Goal: Use online tool/utility: Utilize a website feature to perform a specific function

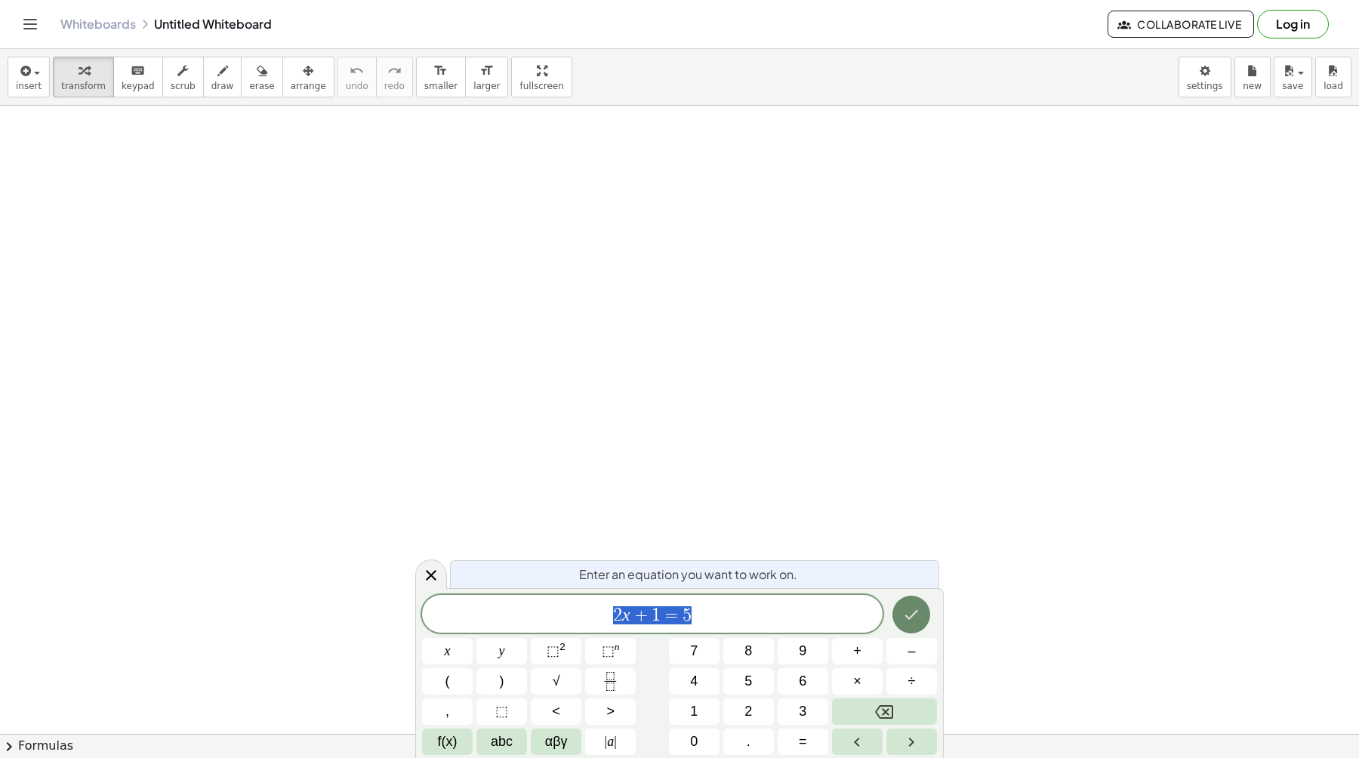
click at [915, 616] on icon "Done" at bounding box center [911, 615] width 18 height 18
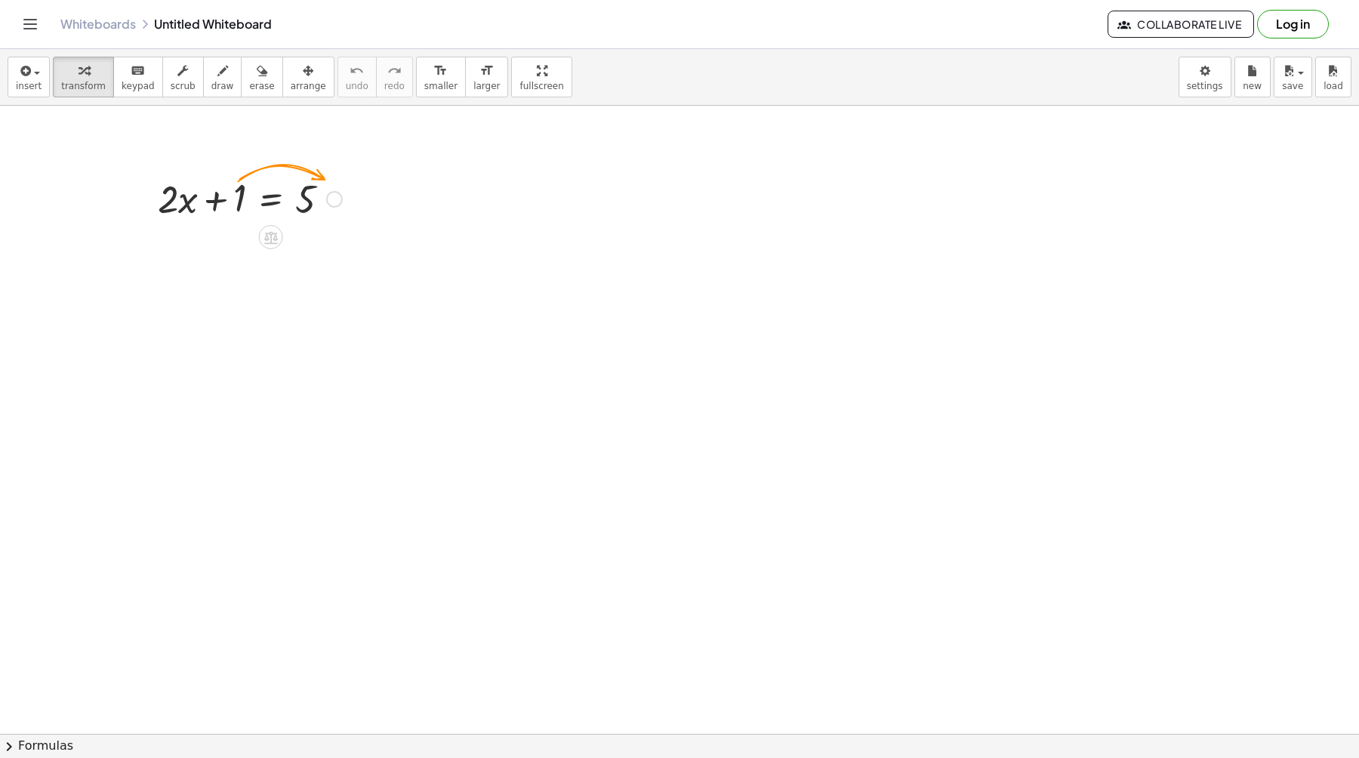
click at [331, 201] on div at bounding box center [334, 199] width 17 height 17
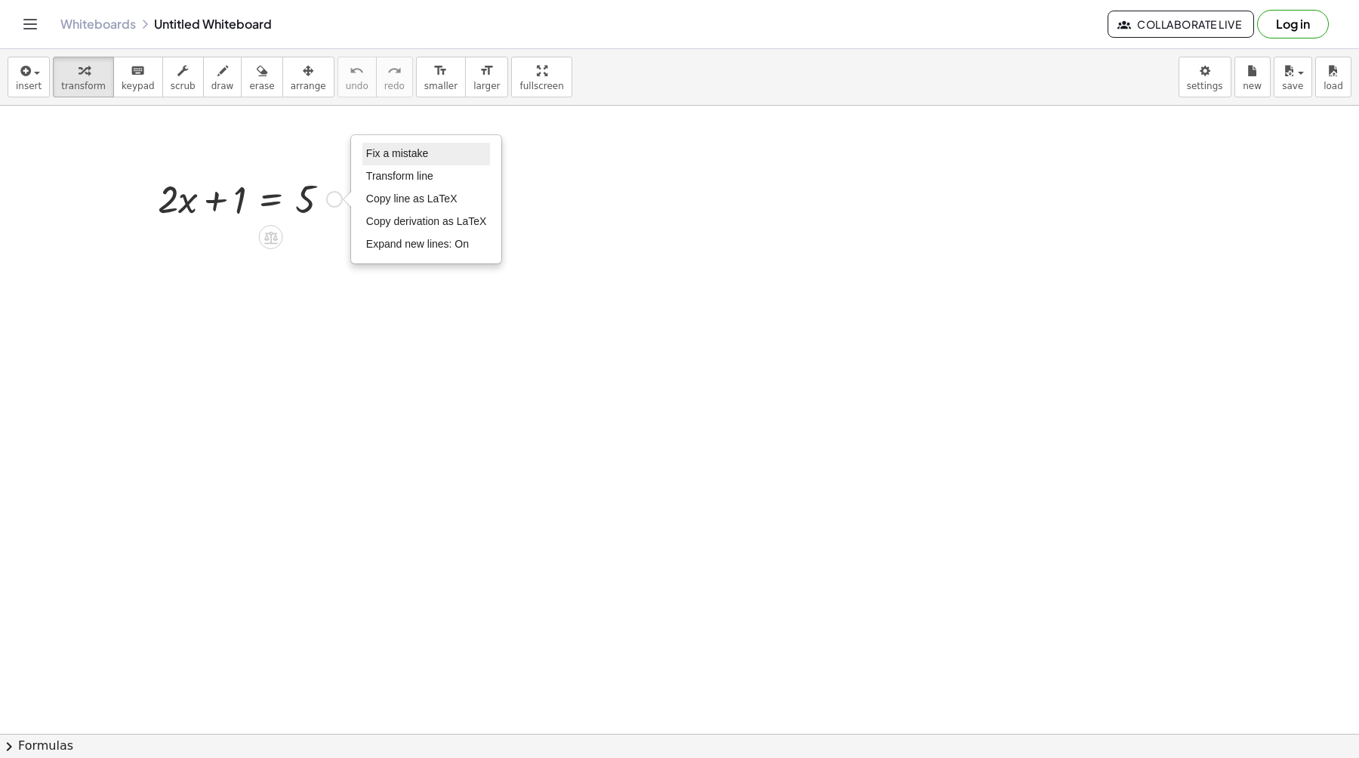
click at [385, 156] on span "Fix a mistake" at bounding box center [397, 153] width 62 height 12
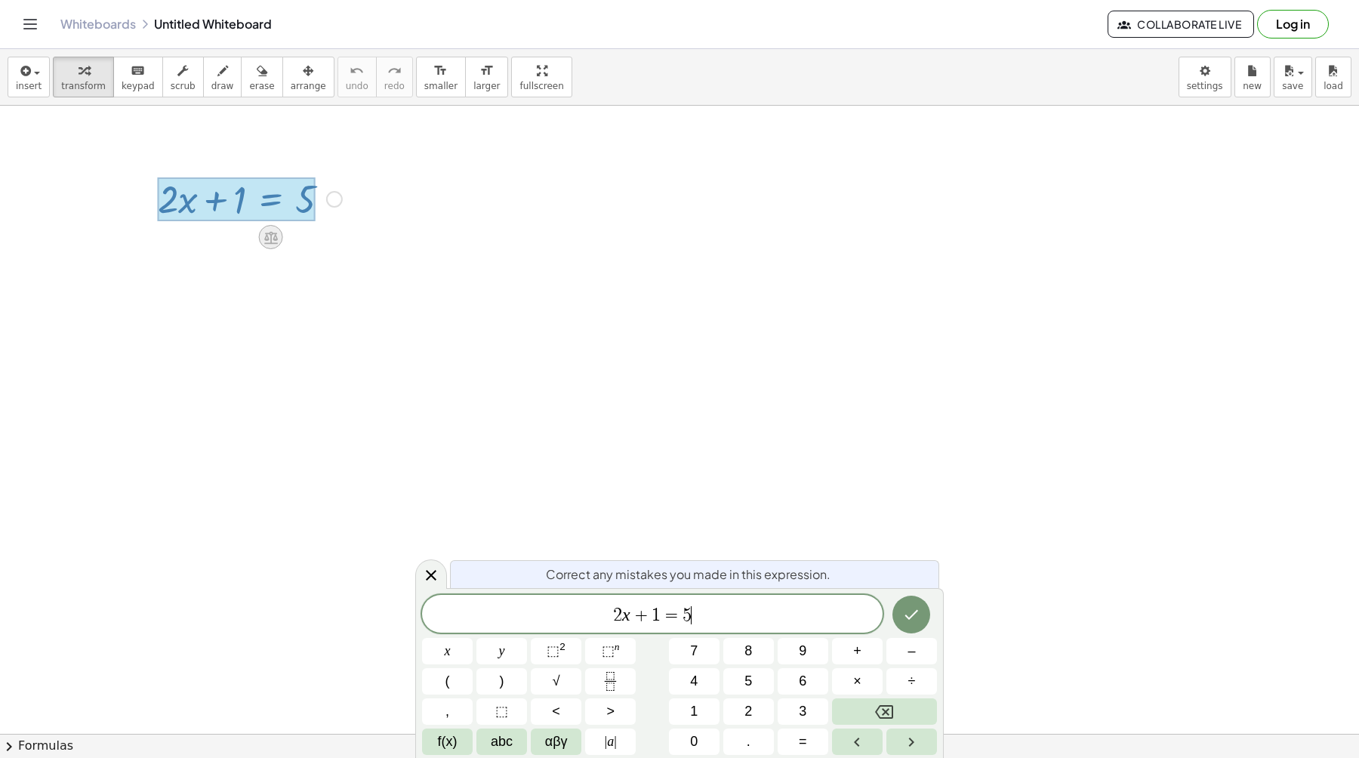
click at [270, 242] on icon at bounding box center [271, 237] width 14 height 13
click at [304, 236] on span "÷" at bounding box center [301, 238] width 8 height 22
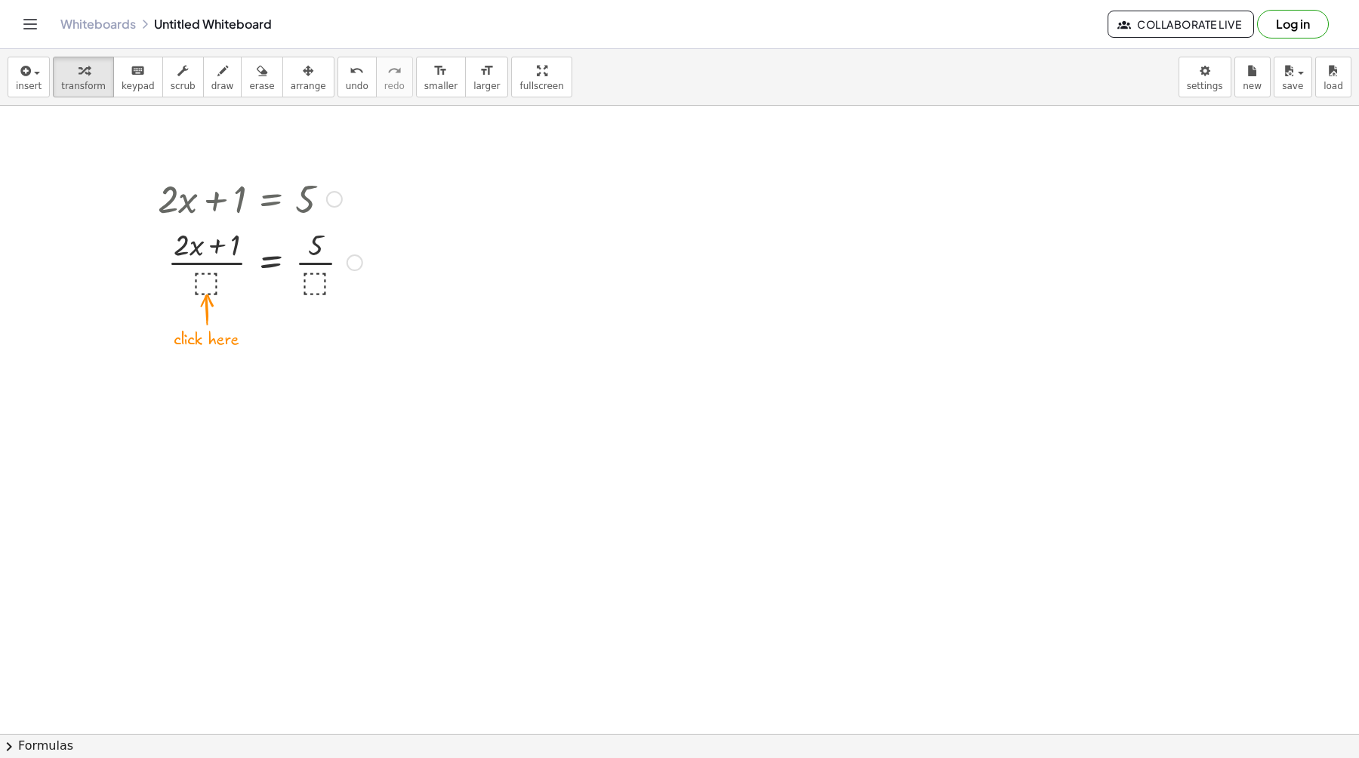
click at [204, 270] on div at bounding box center [260, 262] width 220 height 76
click at [349, 260] on div "Fix a mistake Transform line Copy line as LaTeX Copy derivation as LaTeX Expand…" at bounding box center [355, 262] width 17 height 17
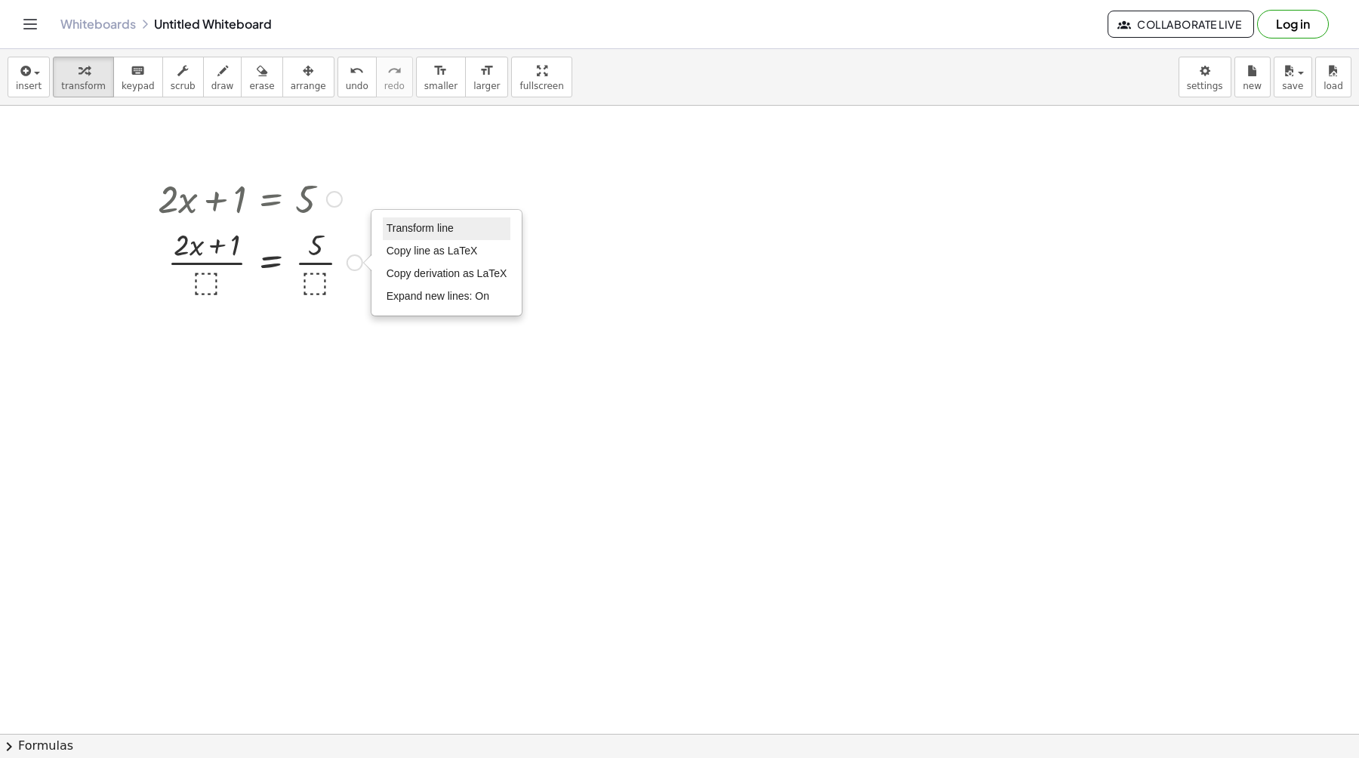
click at [406, 230] on span "Transform line" at bounding box center [420, 228] width 67 height 12
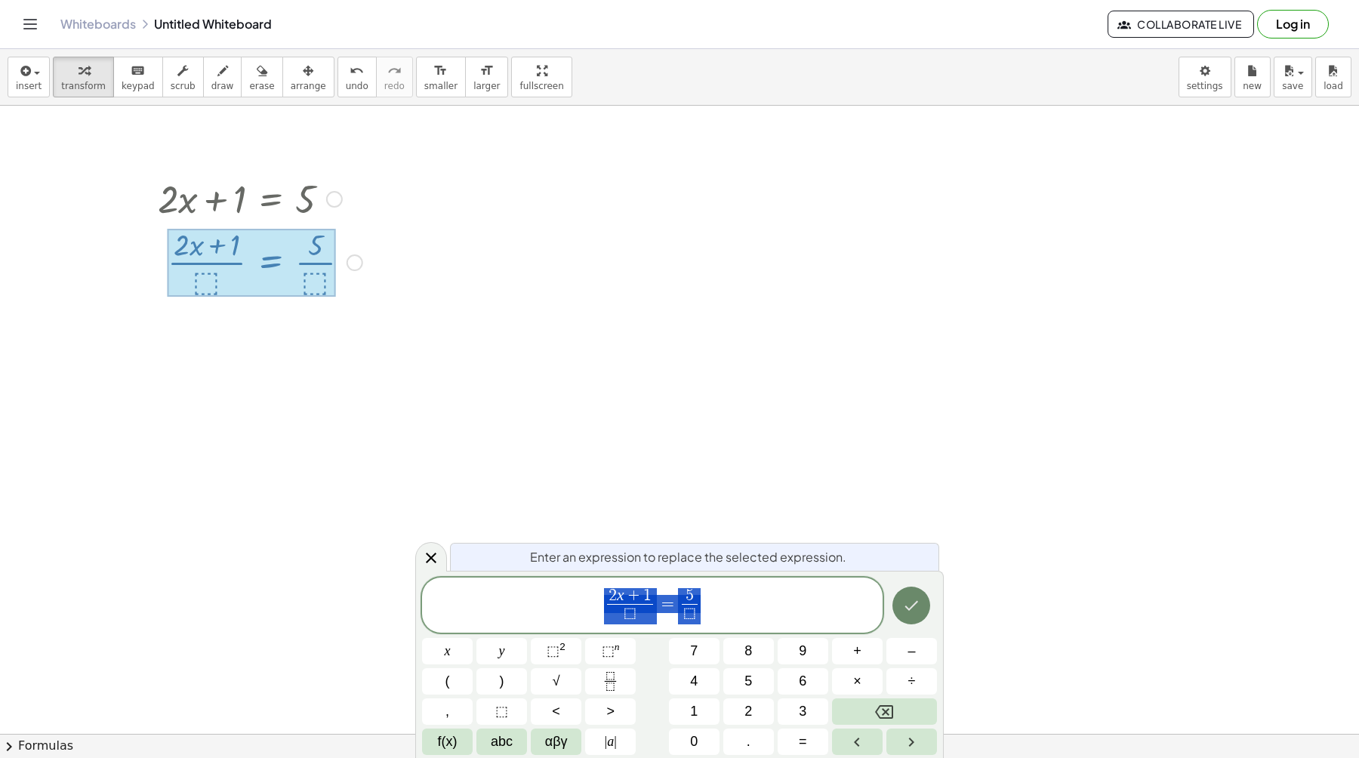
click at [908, 608] on icon "Done" at bounding box center [912, 606] width 14 height 10
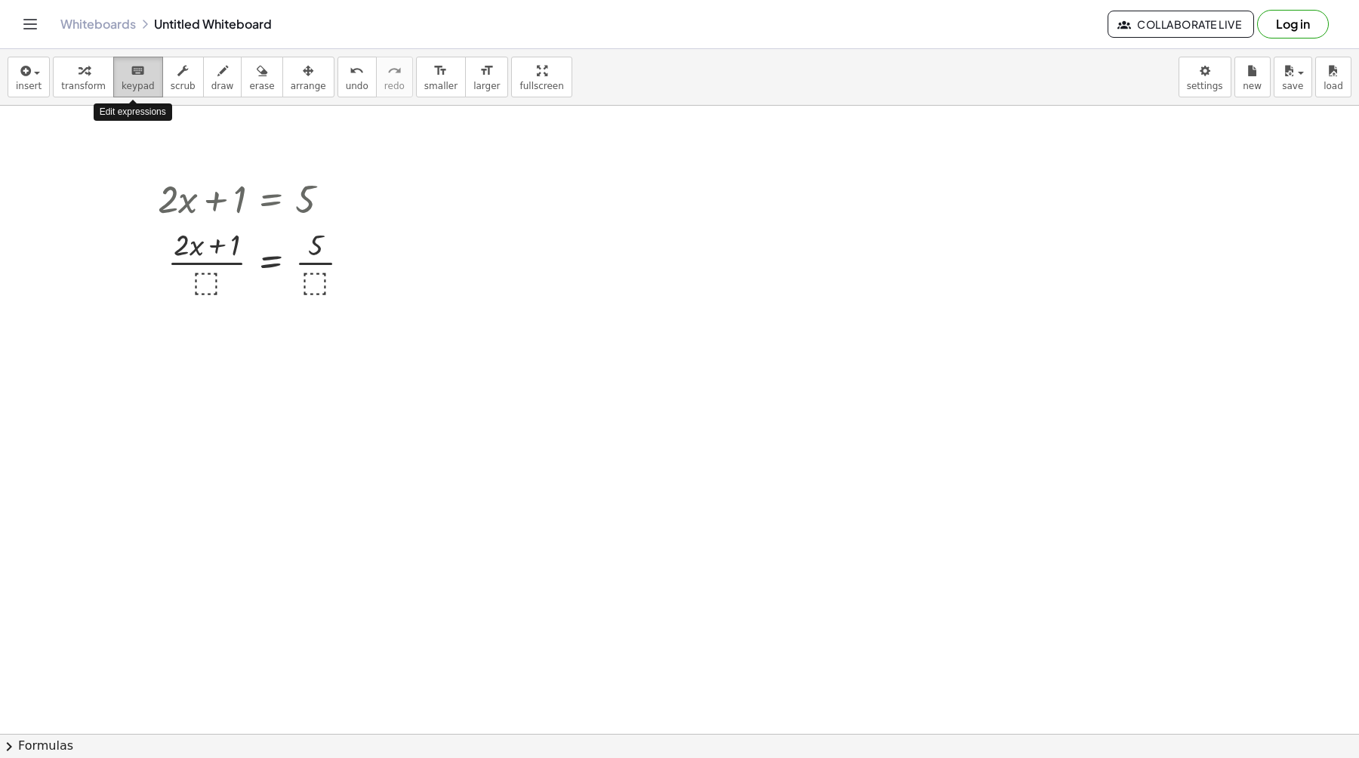
click at [131, 77] on icon "keyboard" at bounding box center [138, 71] width 14 height 18
click at [205, 273] on div at bounding box center [260, 262] width 220 height 76
click at [206, 281] on div at bounding box center [260, 262] width 220 height 76
click at [215, 82] on span "draw" at bounding box center [222, 86] width 23 height 11
drag, startPoint x: 206, startPoint y: 273, endPoint x: 216, endPoint y: 282, distance: 12.9
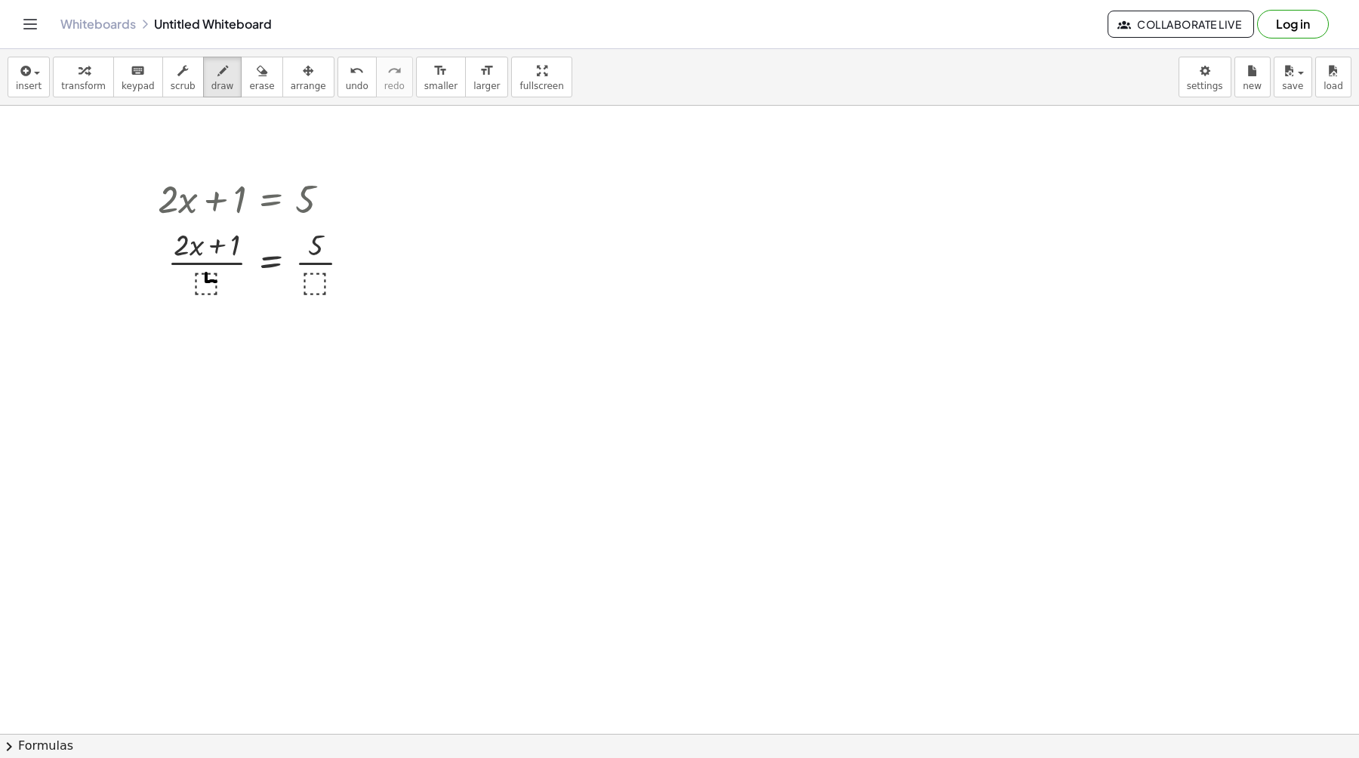
drag, startPoint x: 310, startPoint y: 271, endPoint x: 310, endPoint y: 286, distance: 15.1
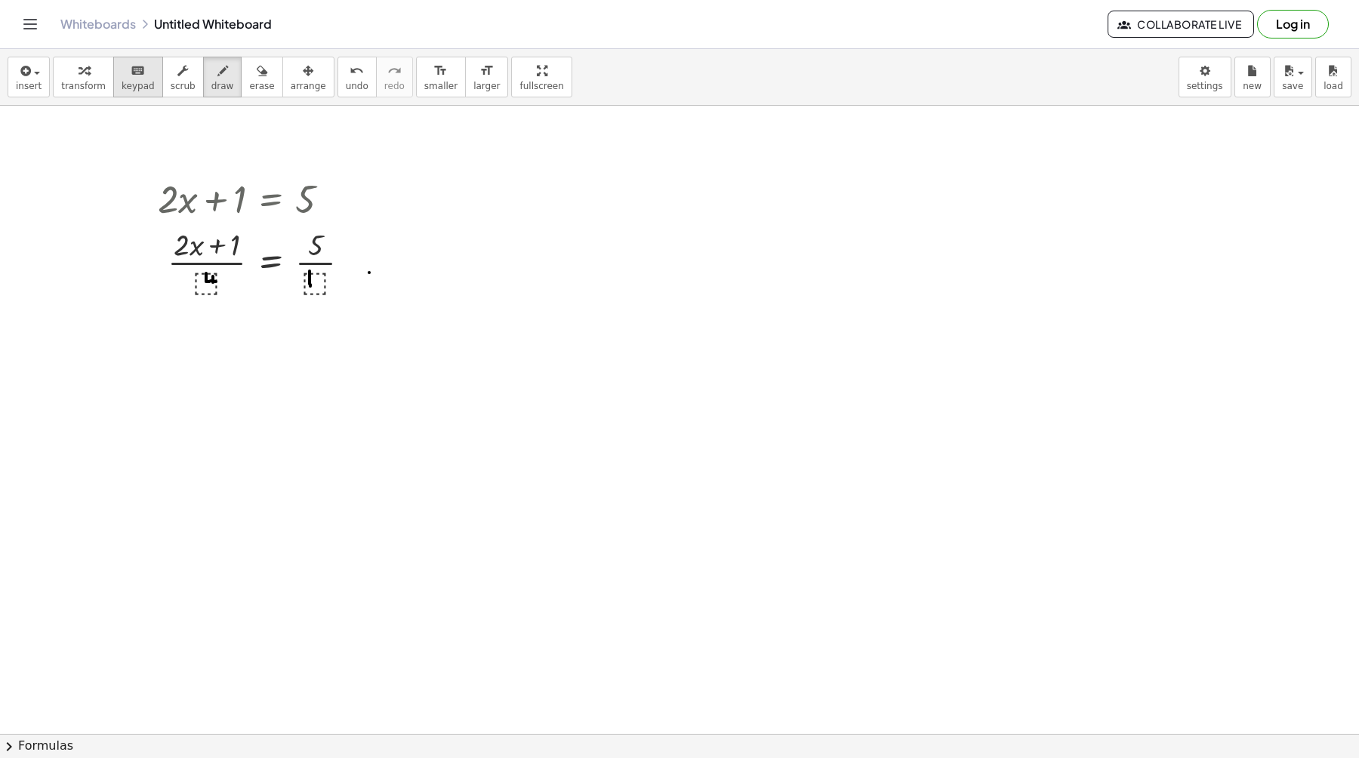
click at [141, 81] on span "keypad" at bounding box center [138, 86] width 33 height 11
click at [356, 278] on div at bounding box center [260, 262] width 220 height 76
click at [356, 261] on div "Transform line Copy line as LaTeX Copy derivation as LaTeX Expand new lines: On" at bounding box center [355, 262] width 17 height 17
click at [368, 275] on div at bounding box center [260, 262] width 220 height 76
click at [369, 273] on div at bounding box center [260, 262] width 220 height 76
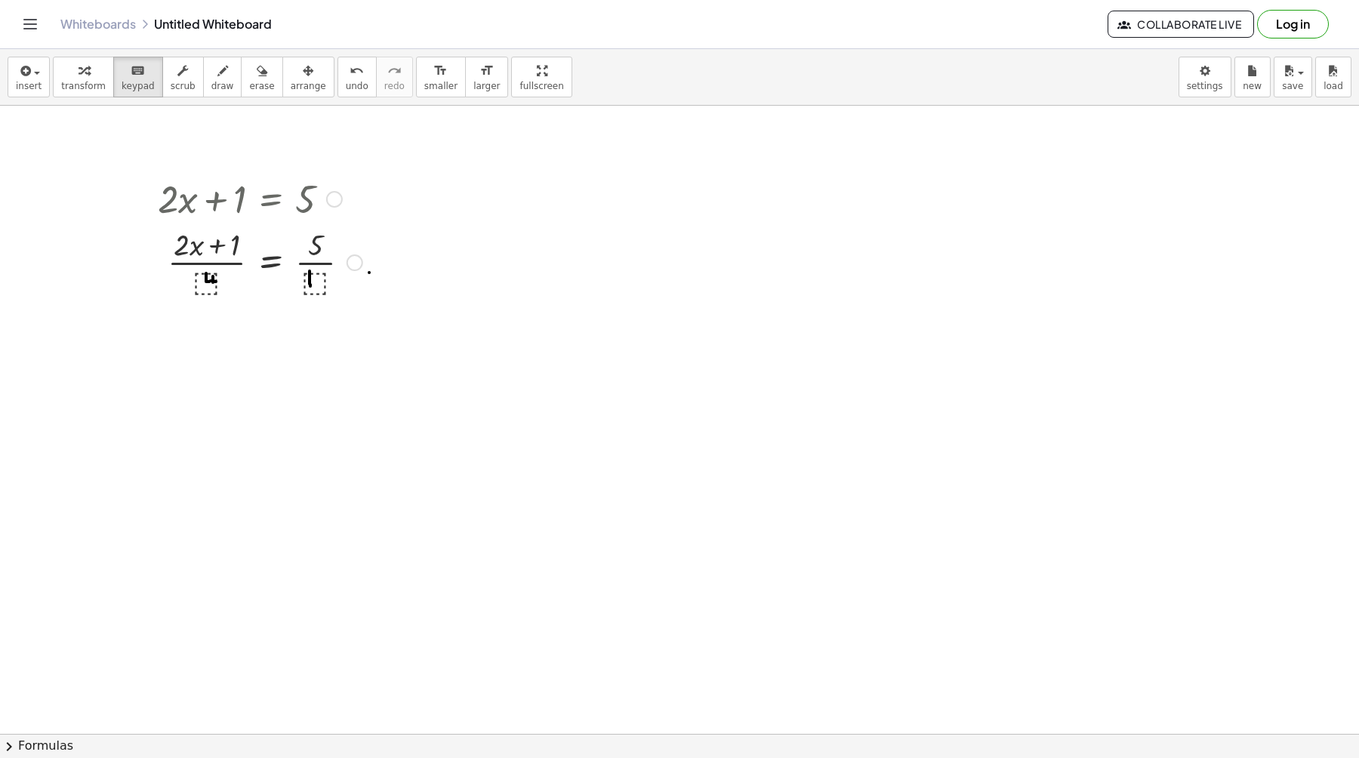
click at [369, 273] on div at bounding box center [260, 262] width 220 height 76
click at [271, 263] on div "+ · 2 · x + 1 = 5 · ( ) · ⬚ · · ⬚ Transform line Copy line as LaTeX Copy deriva…" at bounding box center [271, 263] width 0 height 0
click at [356, 261] on div "Transform line Copy line as LaTeX Copy derivation as LaTeX Expand new lines: On" at bounding box center [355, 262] width 17 height 17
click at [474, 88] on span "larger" at bounding box center [487, 86] width 26 height 11
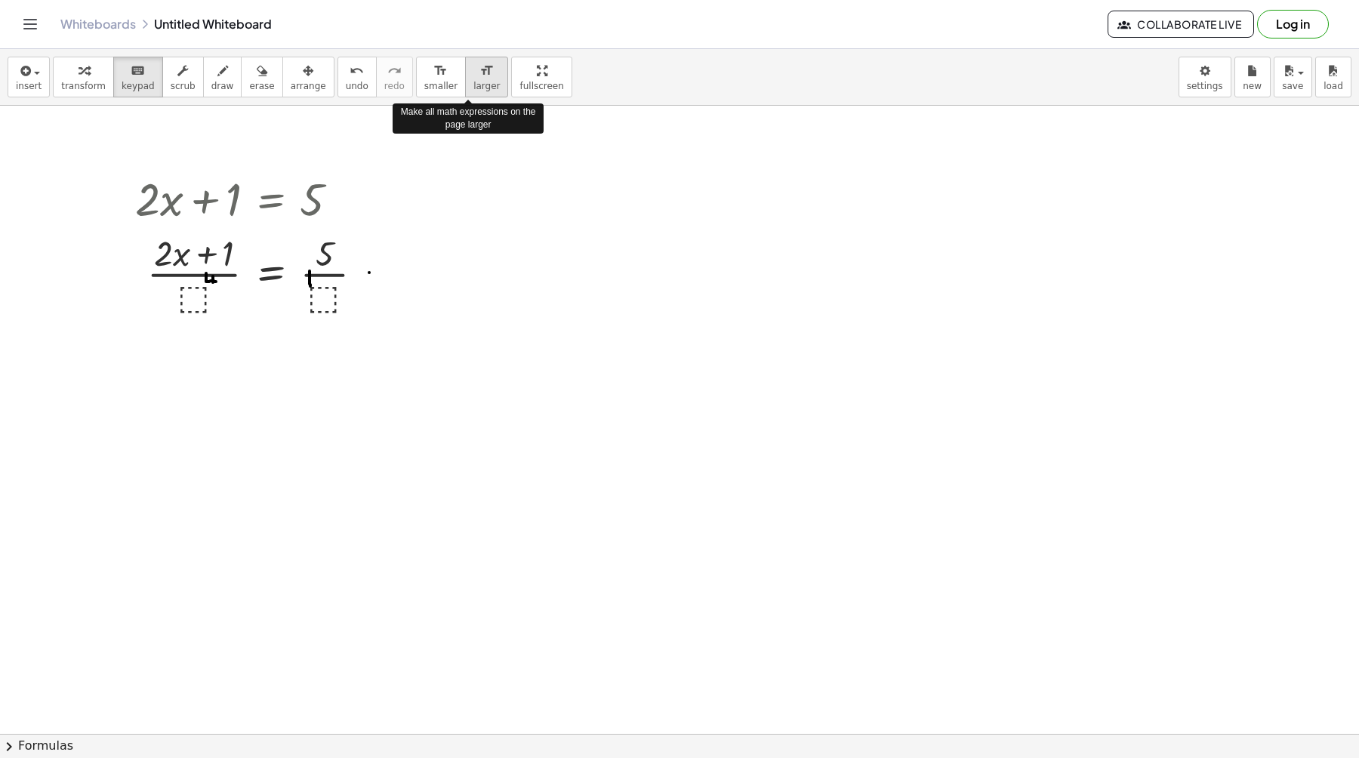
click at [474, 88] on span "larger" at bounding box center [487, 86] width 26 height 11
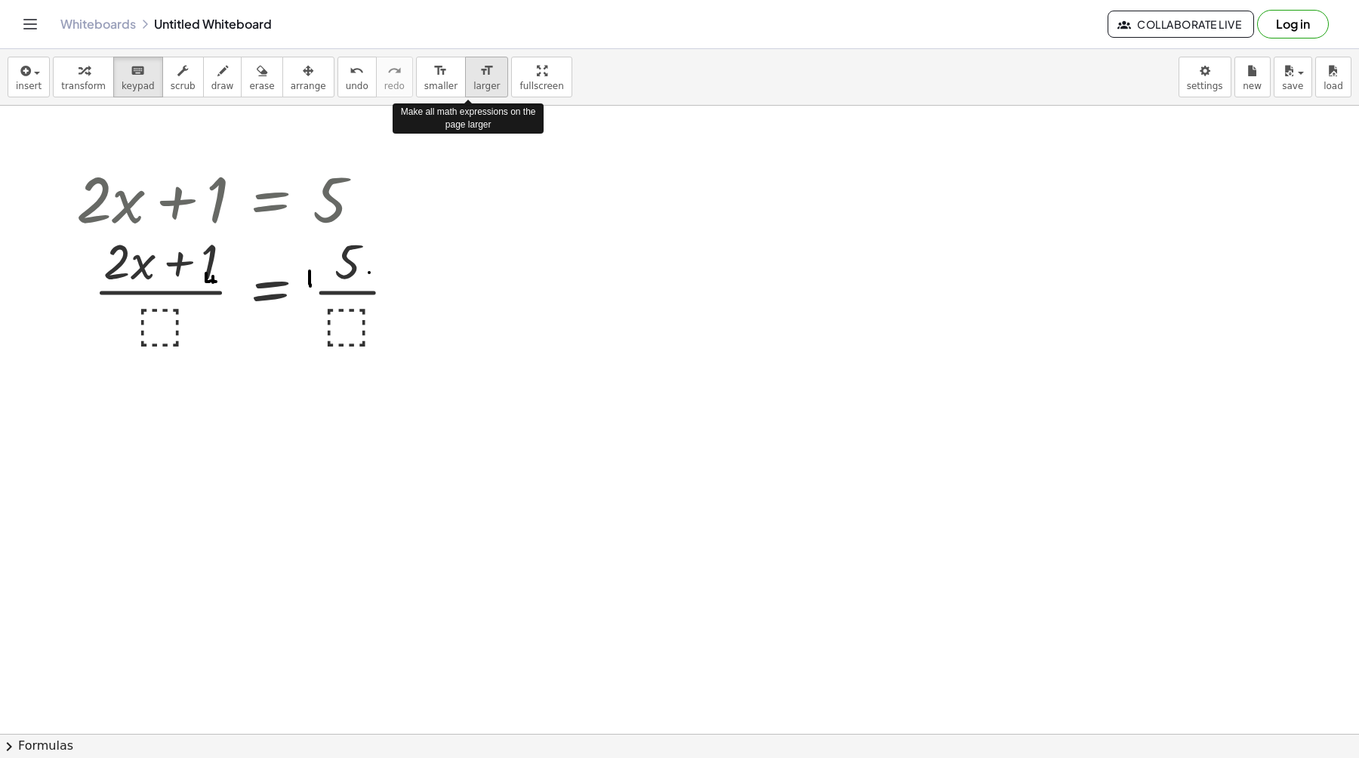
click at [474, 88] on span "larger" at bounding box center [487, 86] width 26 height 11
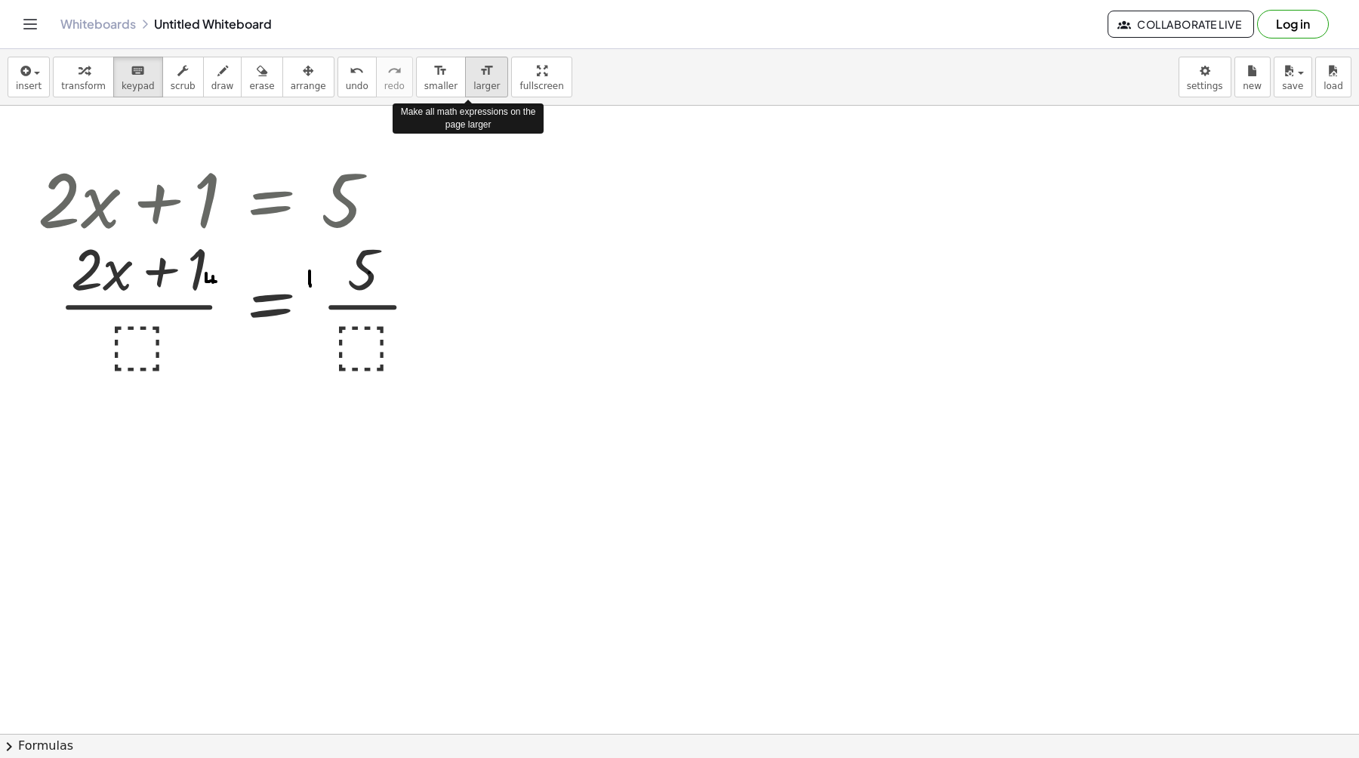
click at [474, 88] on span "larger" at bounding box center [487, 86] width 26 height 11
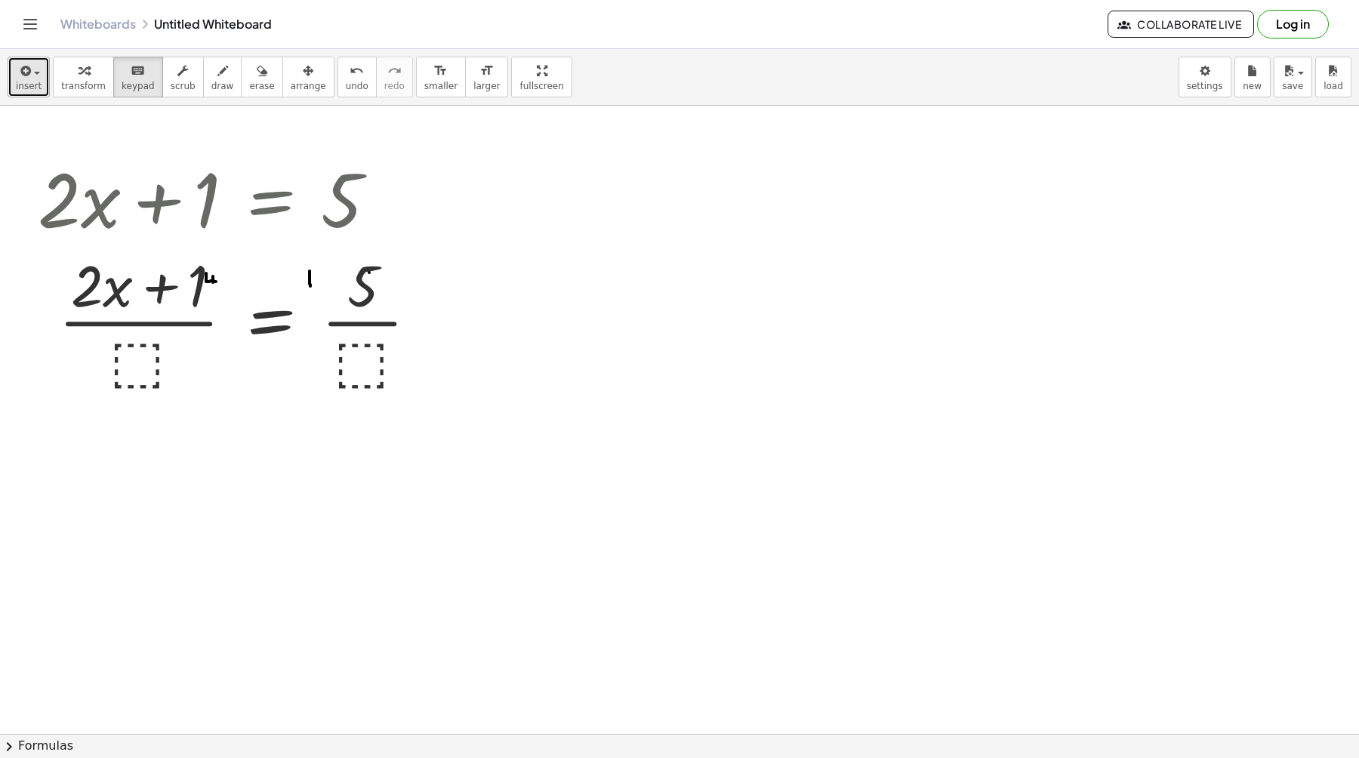
click at [24, 71] on icon "button" at bounding box center [24, 71] width 14 height 18
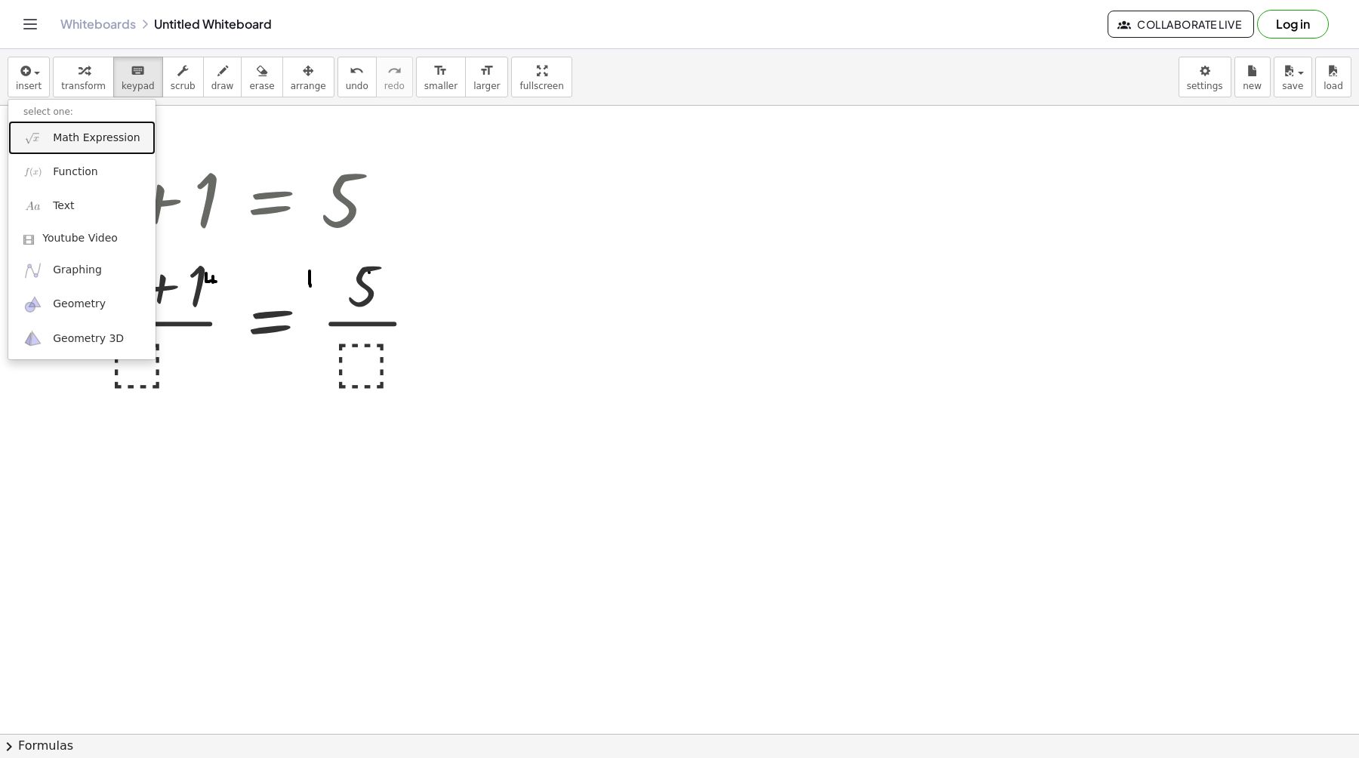
click at [85, 146] on link "Math Expression" at bounding box center [81, 138] width 147 height 34
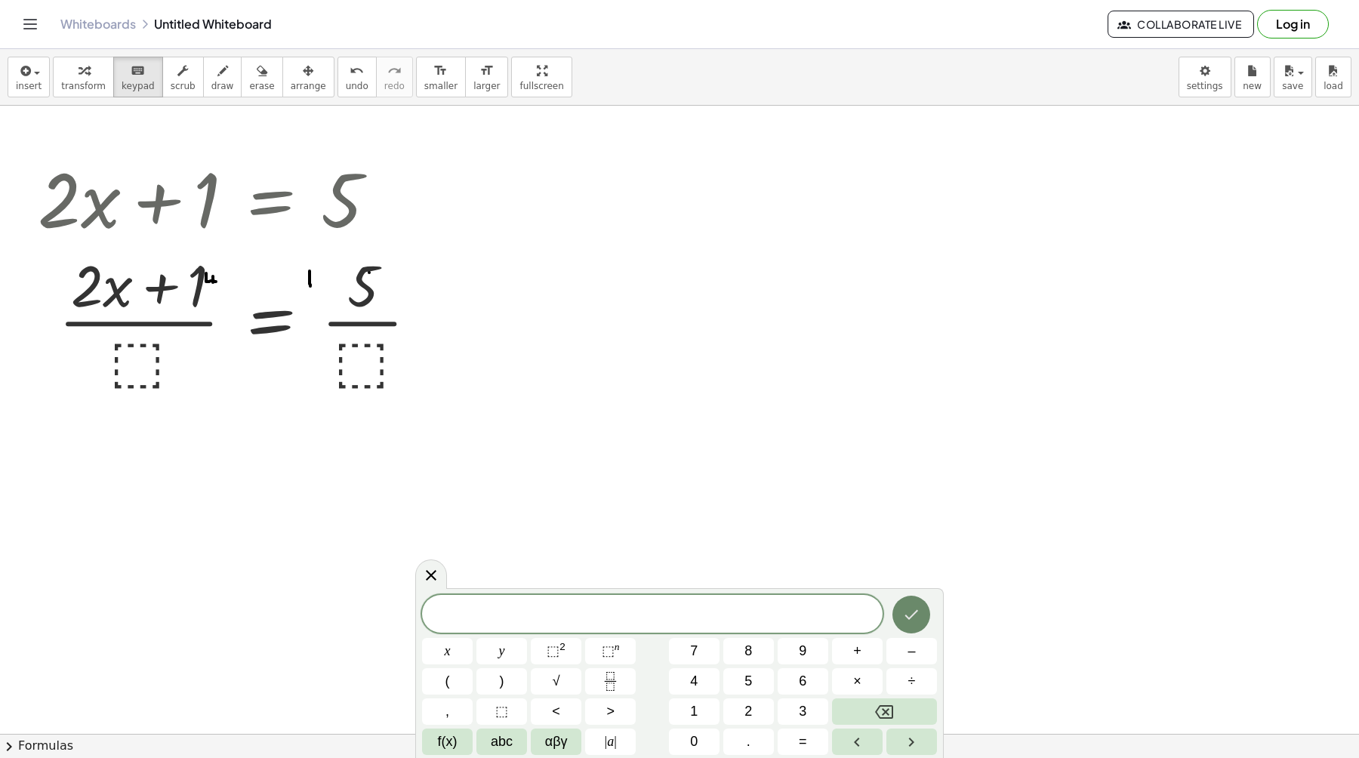
click at [917, 610] on icon "Done" at bounding box center [912, 615] width 14 height 10
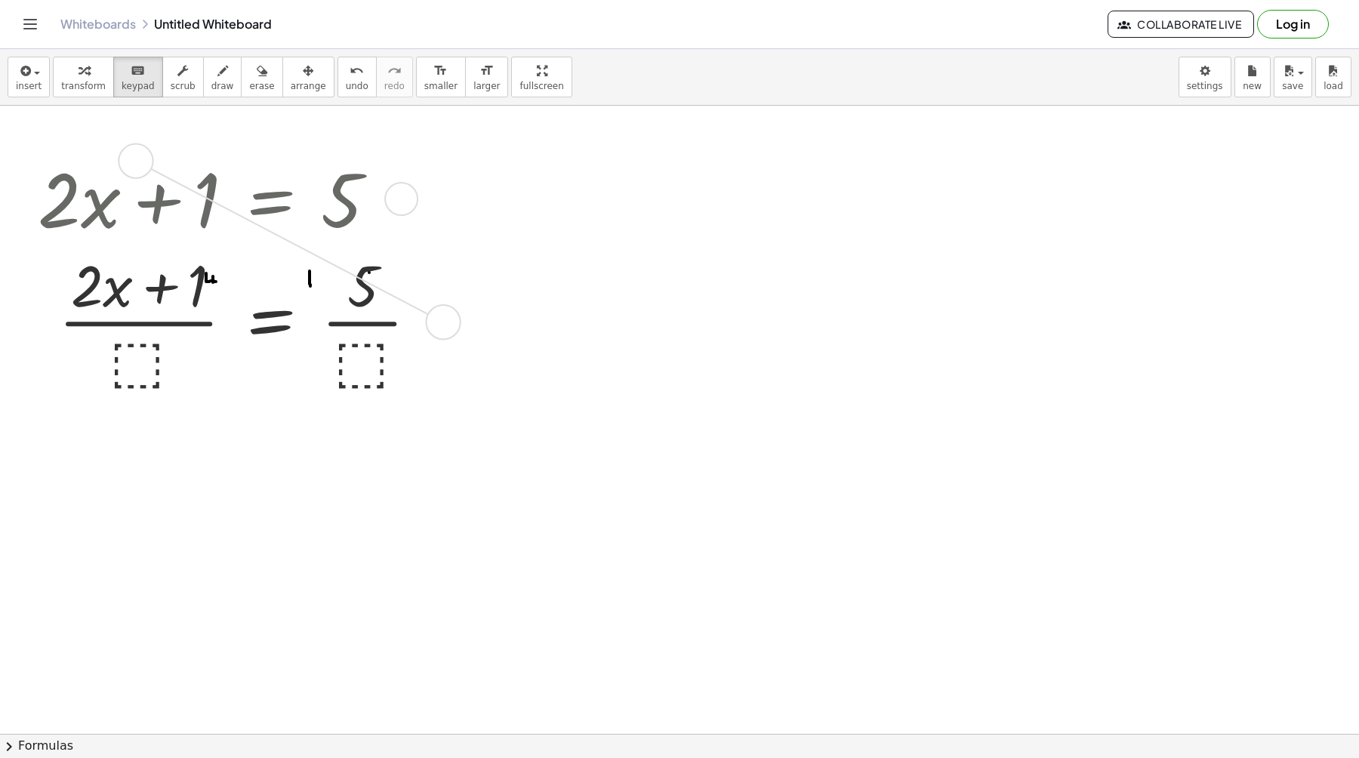
drag, startPoint x: 453, startPoint y: 329, endPoint x: 93, endPoint y: 172, distance: 393.0
click at [270, 199] on div "+ · 2 · x + 1 = 5 + · 2 · x + 1 = 5 · ( ) · ⬚ · · ⬚ Transform line Copy line as…" at bounding box center [270, 199] width 0 height 0
click at [399, 201] on div at bounding box center [401, 199] width 34 height 34
click at [461, 202] on span "Copy line as LaTeX" at bounding box center [487, 199] width 91 height 12
click at [461, 202] on span "Copied" at bounding box center [454, 199] width 33 height 12
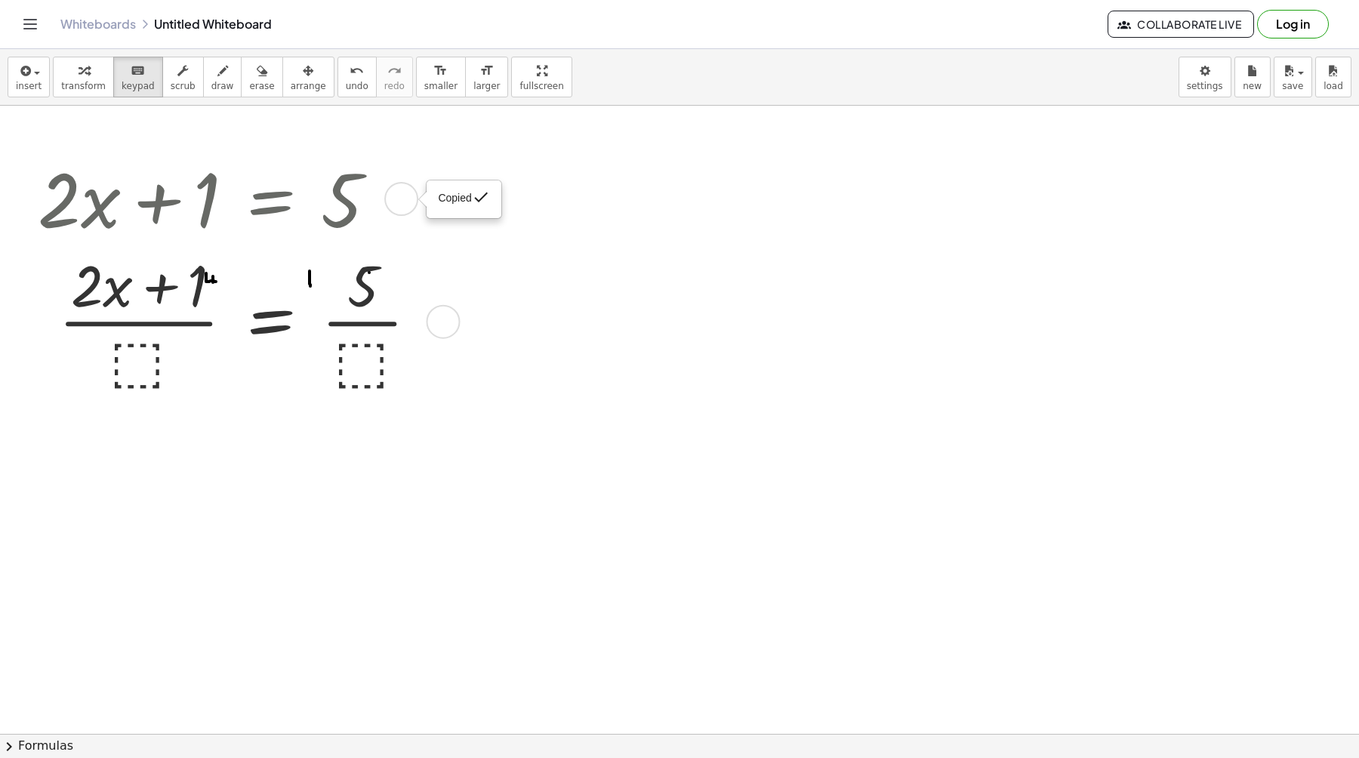
click at [39, 198] on div at bounding box center [234, 197] width 409 height 97
click at [59, 198] on div at bounding box center [234, 197] width 409 height 97
click at [116, 313] on div at bounding box center [234, 320] width 409 height 148
click at [119, 294] on div at bounding box center [234, 320] width 409 height 148
click at [211, 280] on div at bounding box center [234, 320] width 409 height 148
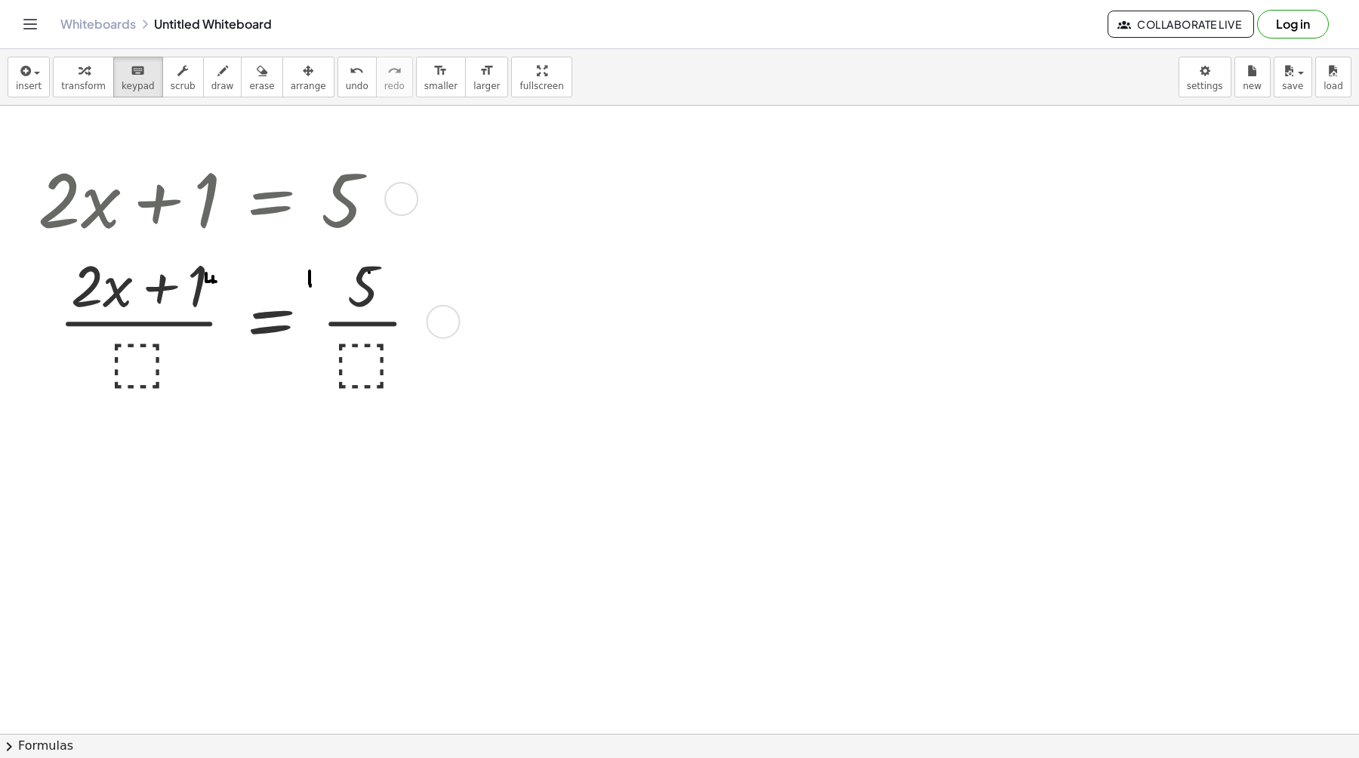
click at [211, 280] on div at bounding box center [234, 320] width 409 height 148
click at [170, 280] on div at bounding box center [234, 320] width 409 height 148
click at [161, 291] on div at bounding box center [234, 320] width 409 height 148
click at [311, 278] on div at bounding box center [234, 320] width 409 height 148
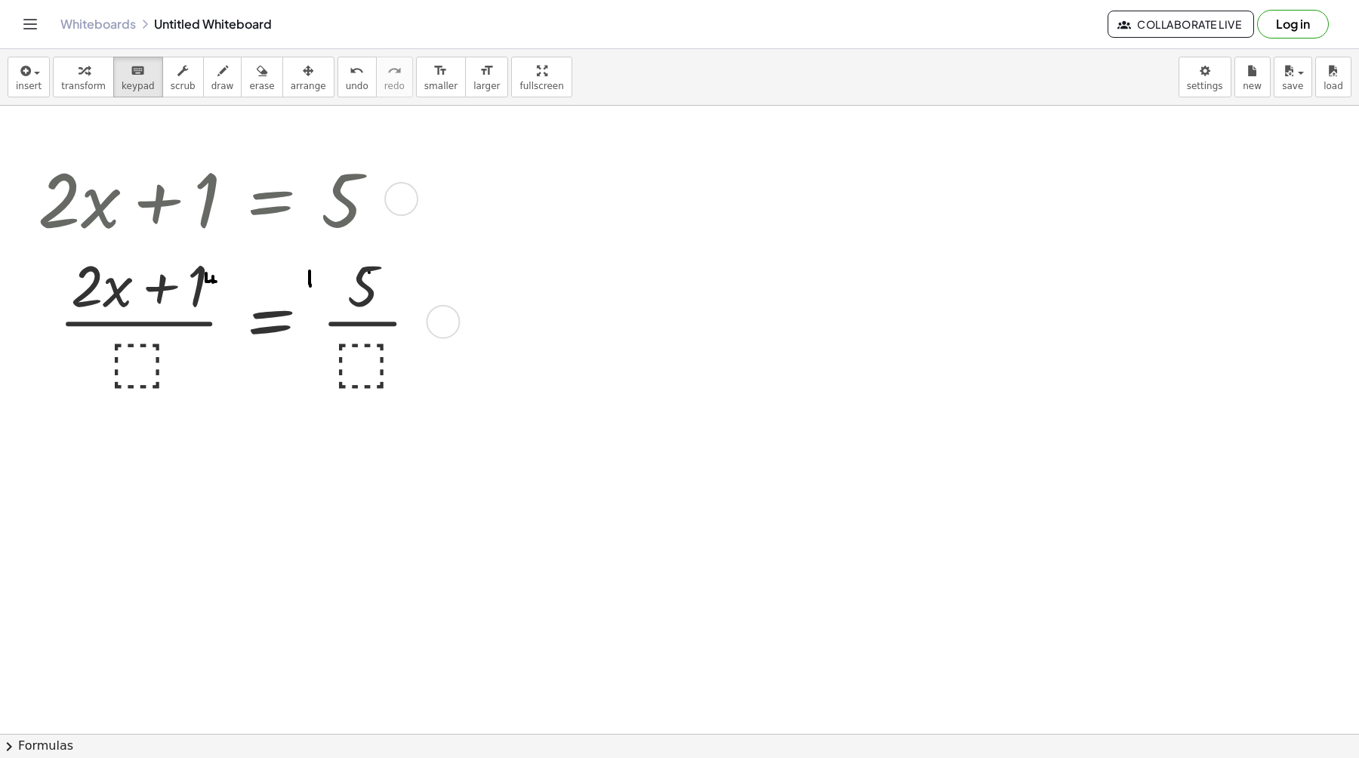
click at [311, 278] on div at bounding box center [234, 320] width 409 height 148
click at [310, 283] on div at bounding box center [234, 320] width 409 height 148
click at [274, 323] on div at bounding box center [252, 322] width 168 height 68
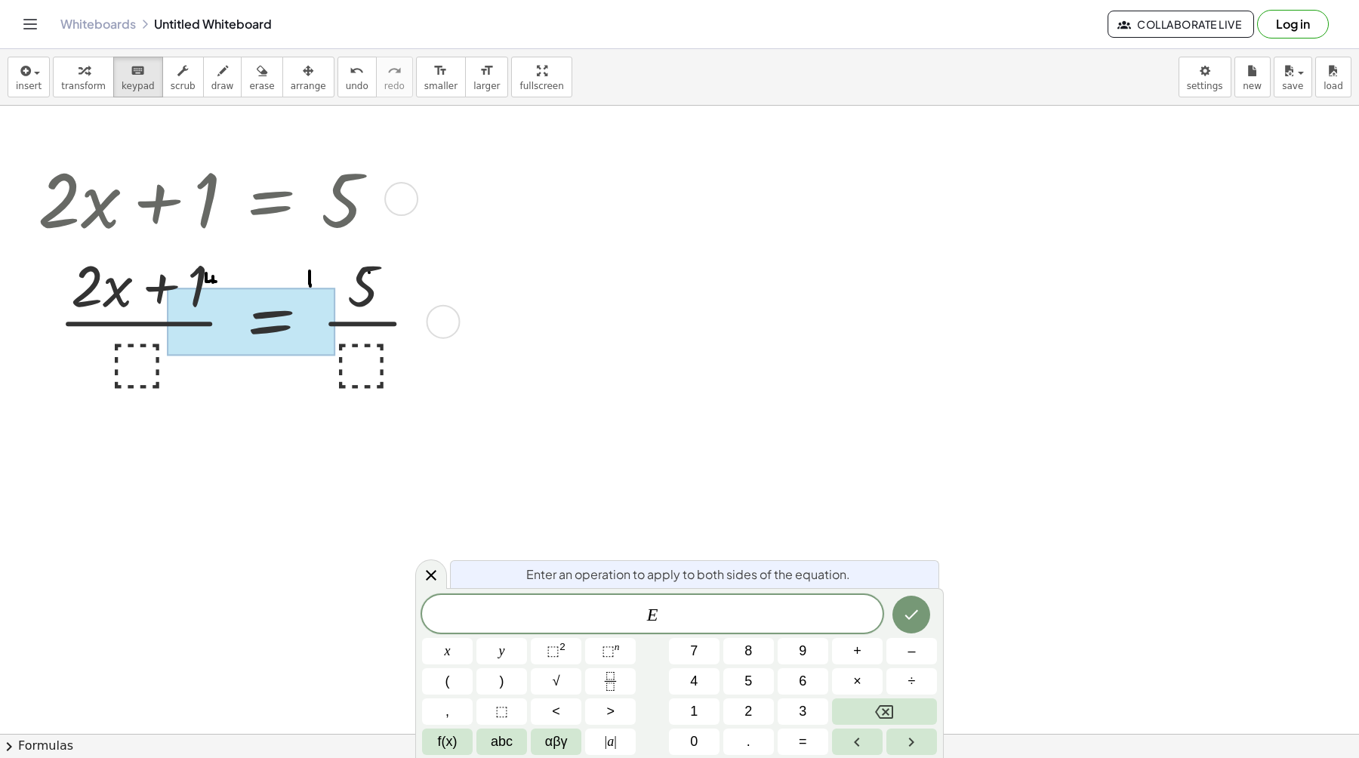
click at [274, 323] on div at bounding box center [252, 322] width 168 height 68
click at [890, 714] on icon "Backspace" at bounding box center [884, 712] width 18 height 18
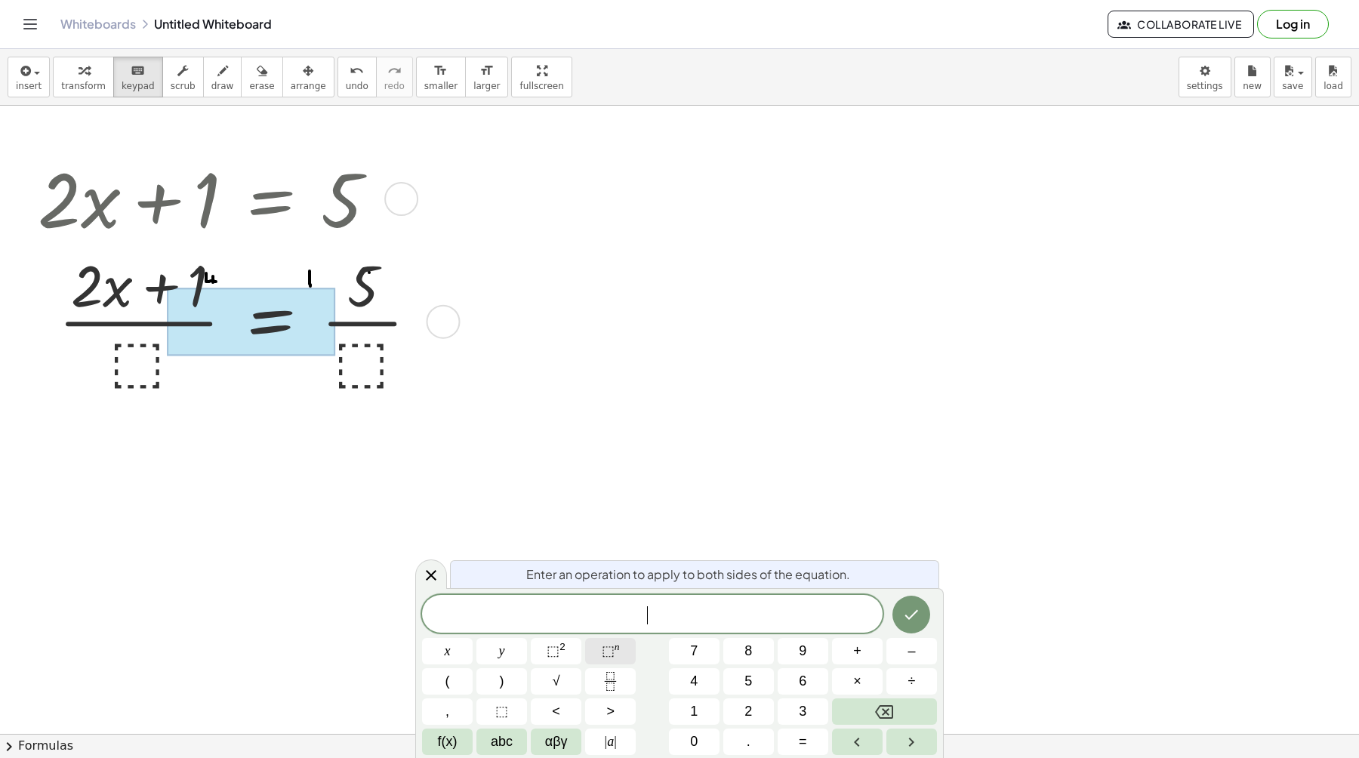
click at [605, 657] on span "⬚" at bounding box center [608, 650] width 13 height 15
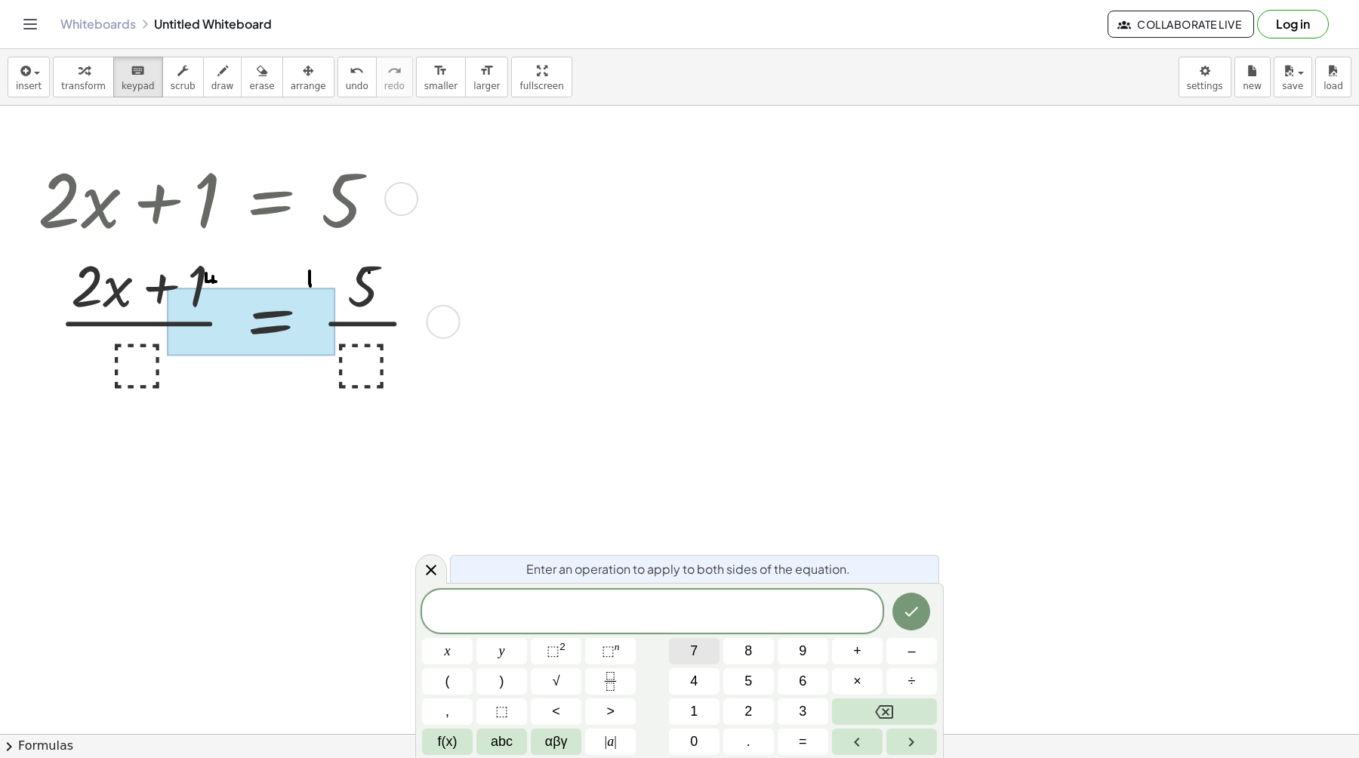
click at [683, 651] on button "7" at bounding box center [694, 651] width 51 height 26
click at [723, 680] on button "5" at bounding box center [748, 681] width 51 height 26
click at [619, 740] on button "| a |" at bounding box center [610, 742] width 51 height 26
click at [912, 615] on icon "Done" at bounding box center [911, 610] width 18 height 18
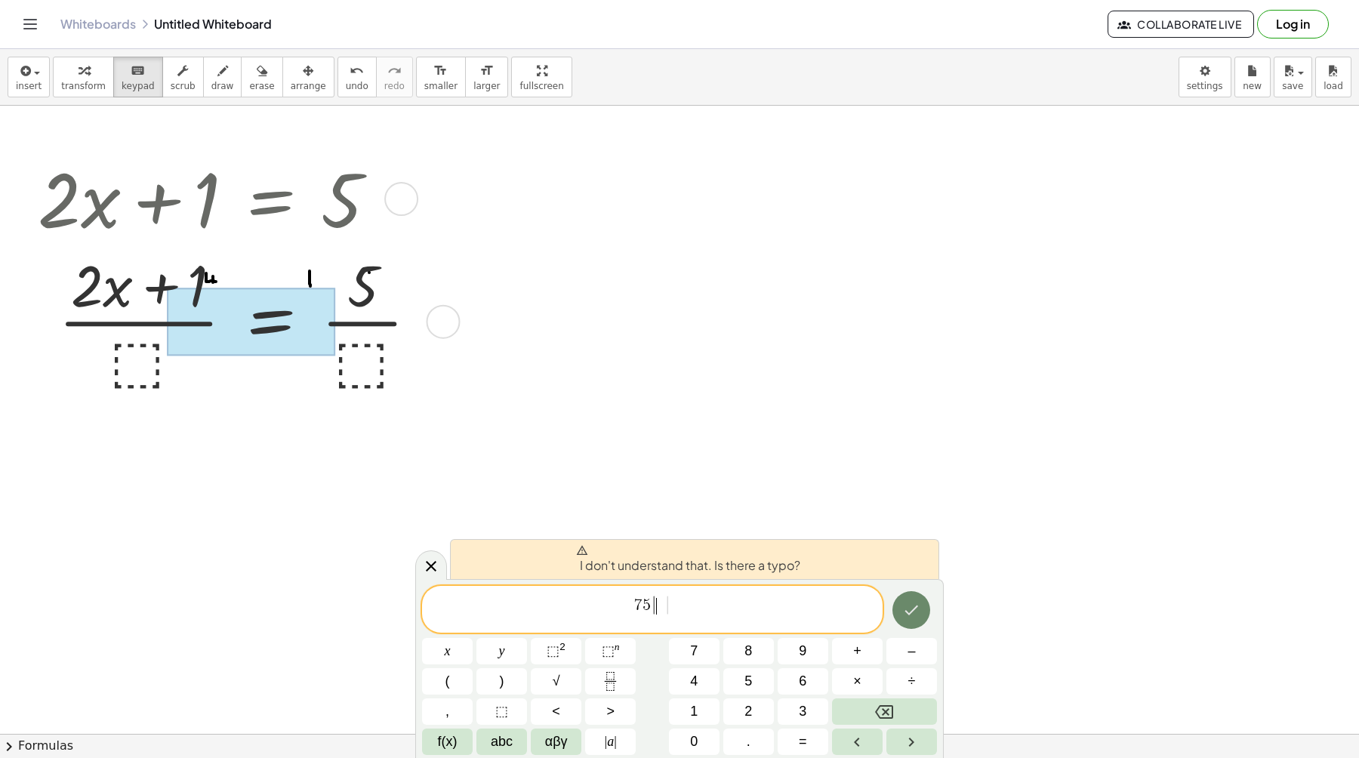
click at [912, 614] on icon "Done" at bounding box center [911, 610] width 18 height 18
drag, startPoint x: 672, startPoint y: 618, endPoint x: 595, endPoint y: 618, distance: 77.0
click at [595, 618] on span "7 5 | |" at bounding box center [652, 610] width 461 height 31
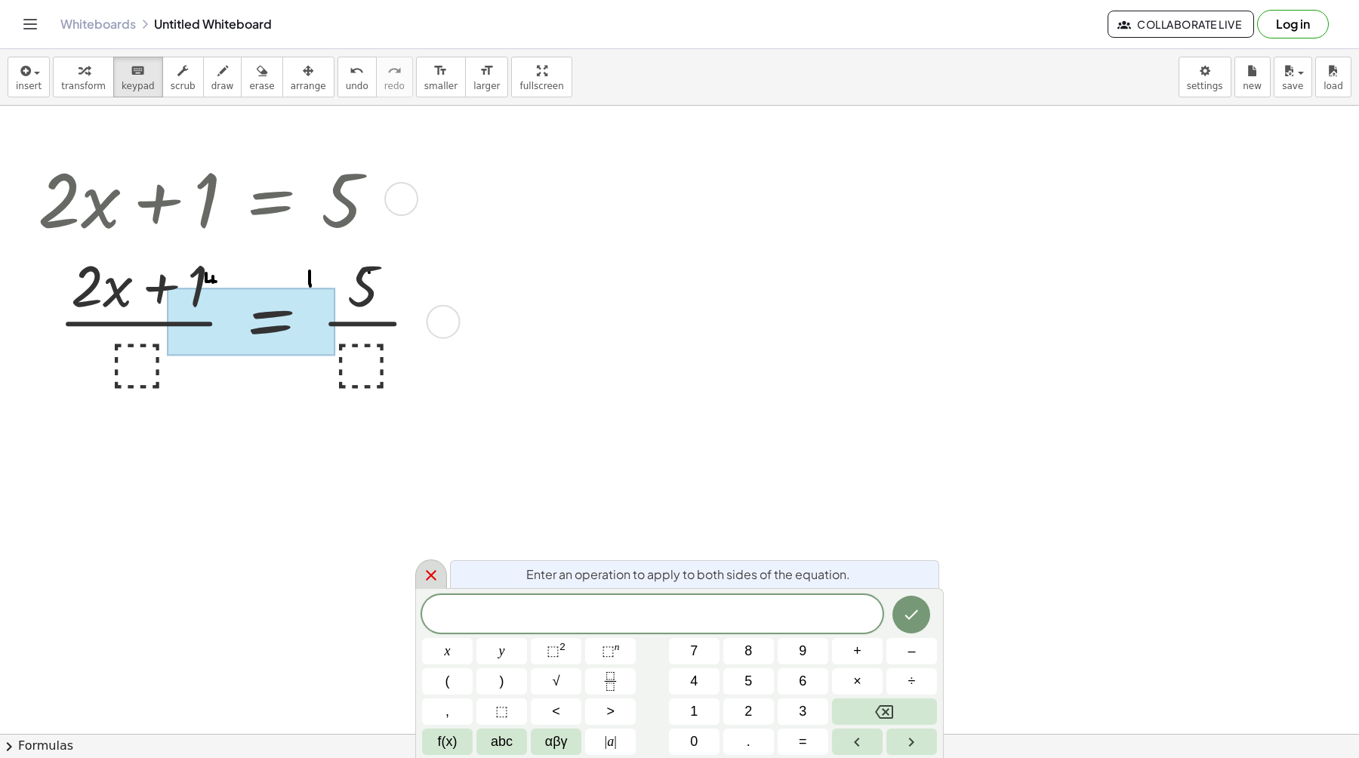
click at [430, 568] on icon at bounding box center [431, 575] width 18 height 18
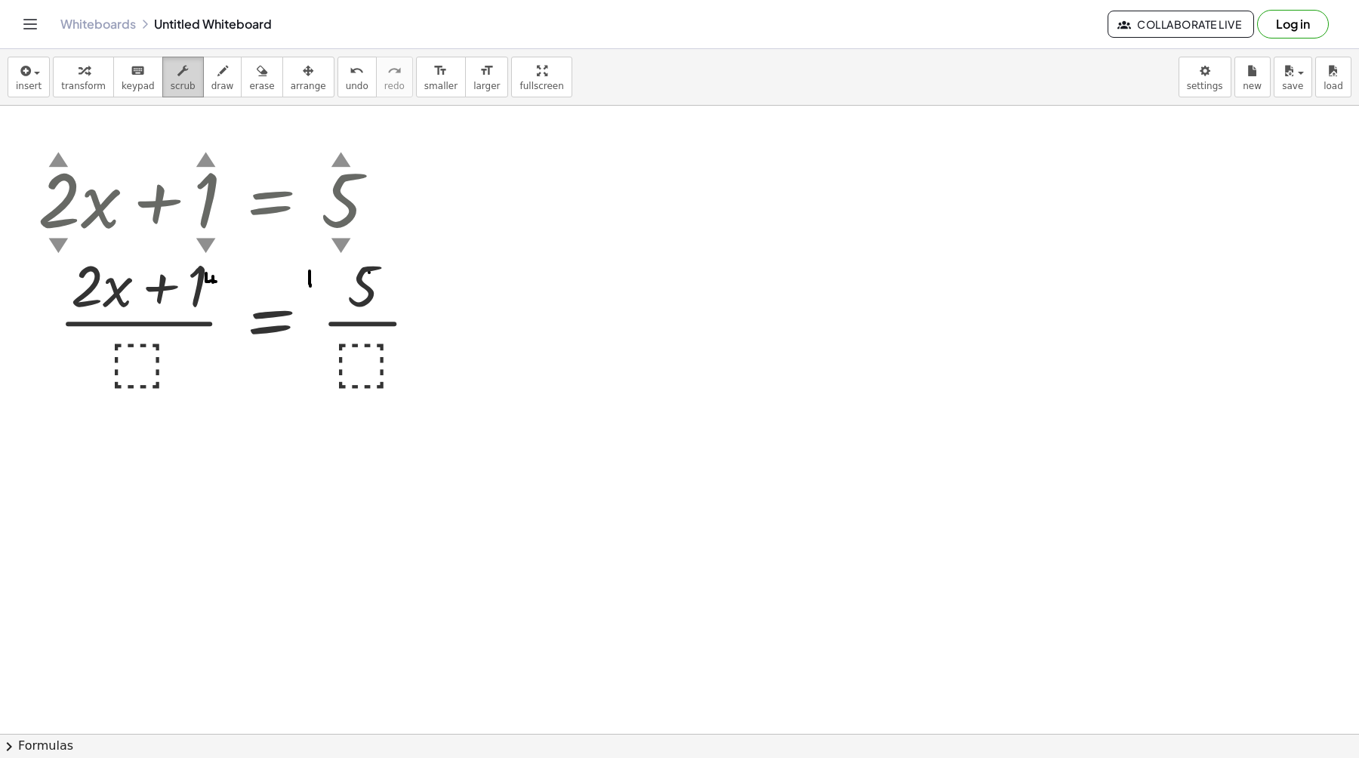
click at [180, 72] on icon "button" at bounding box center [182, 71] width 11 height 18
click at [205, 161] on div "▲" at bounding box center [206, 158] width 20 height 28
click at [207, 243] on div "▼" at bounding box center [206, 244] width 20 height 28
click at [336, 161] on div "▲" at bounding box center [342, 158] width 20 height 28
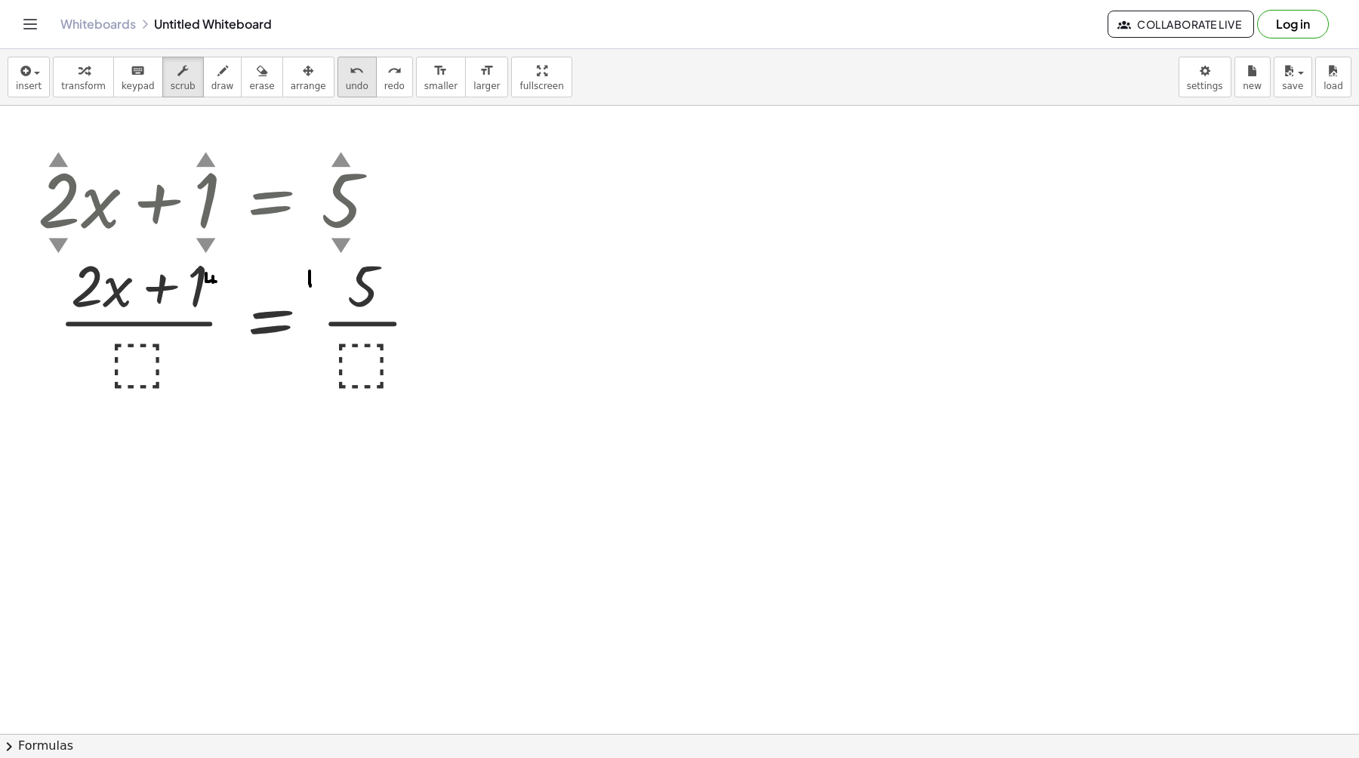
click at [346, 82] on span "undo" at bounding box center [357, 86] width 23 height 11
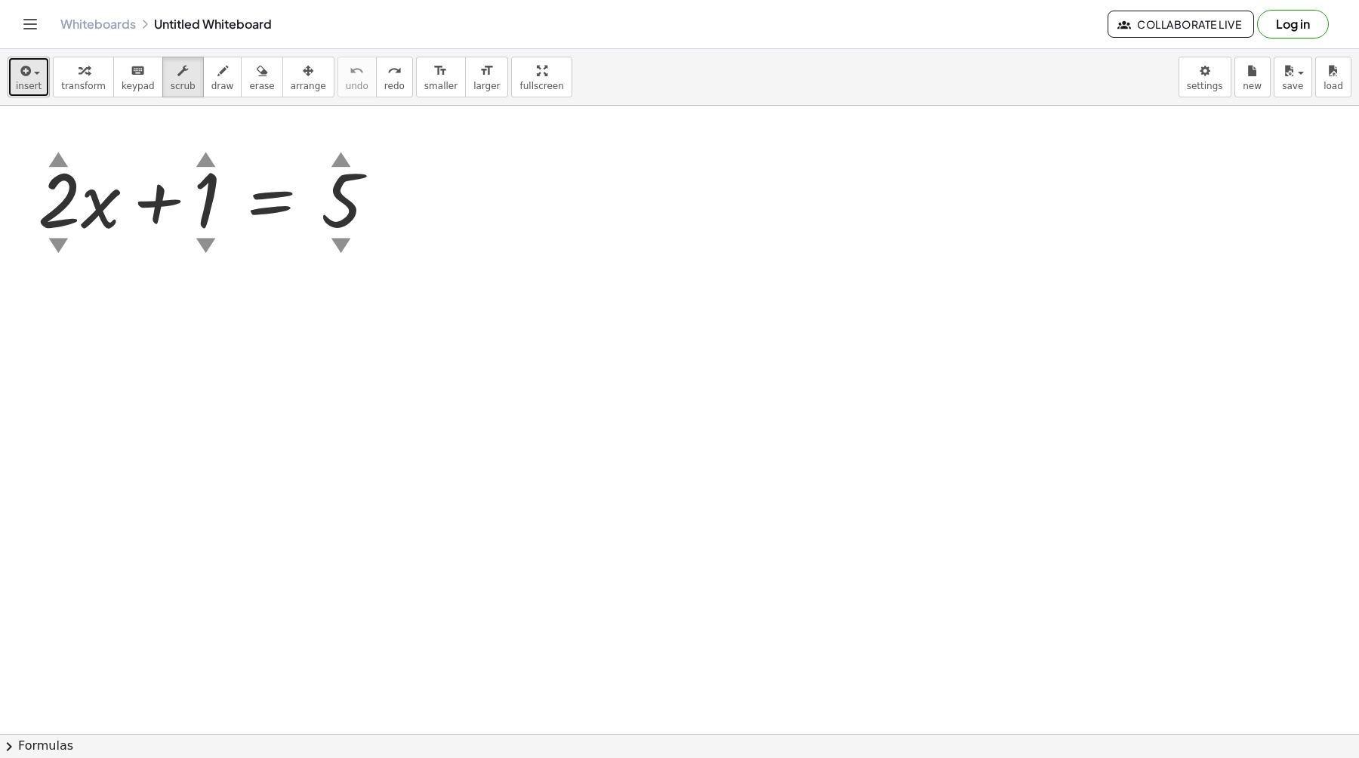
click at [32, 85] on span "insert" at bounding box center [29, 86] width 26 height 11
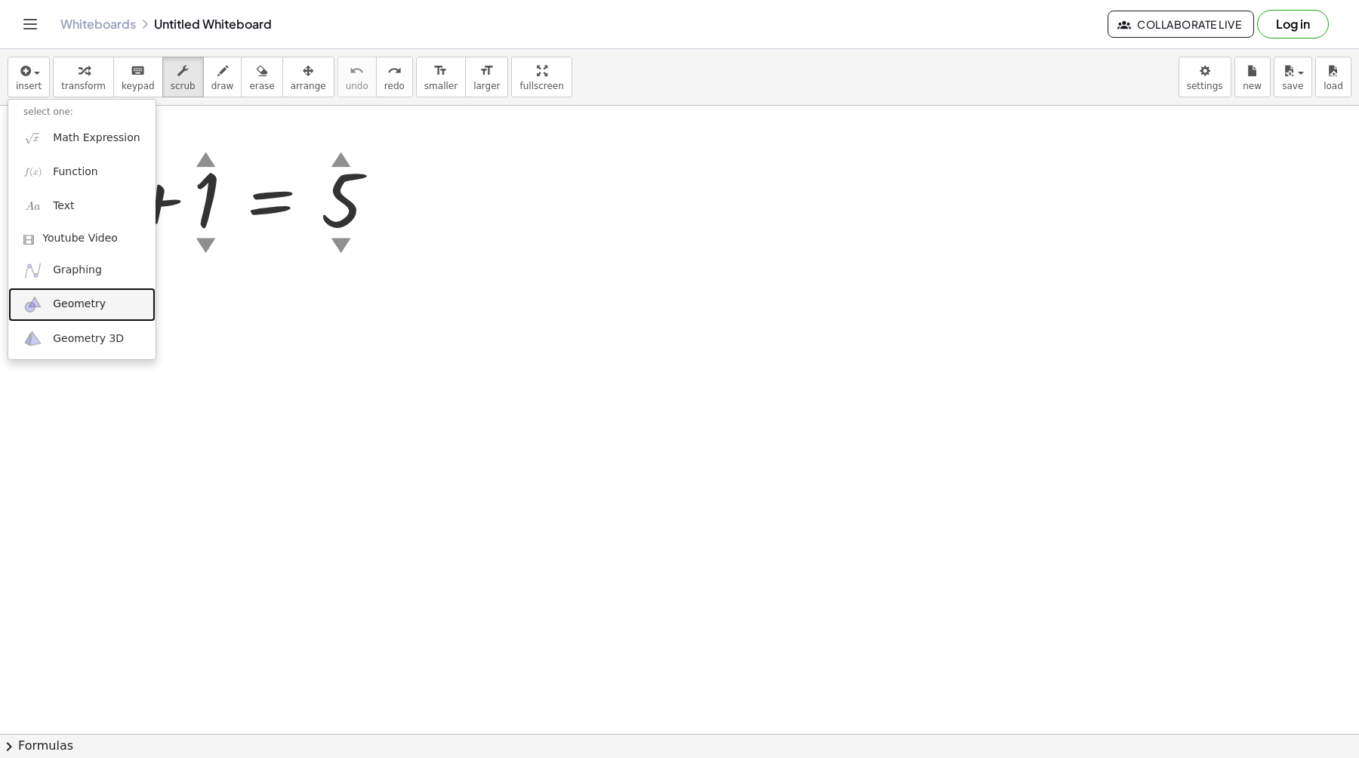
click at [90, 313] on link "Geometry" at bounding box center [81, 305] width 147 height 34
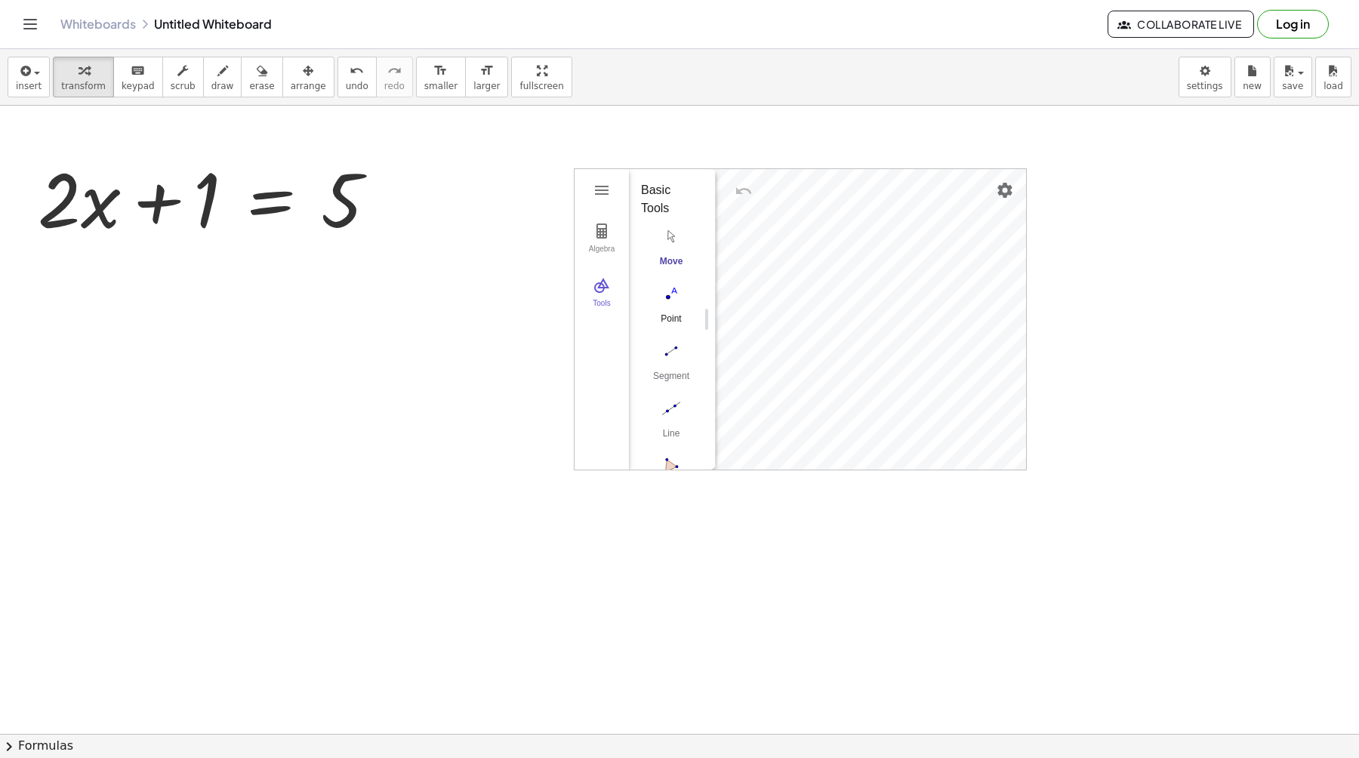
click at [670, 299] on img "Point. Select position or line, function, or curve" at bounding box center [671, 294] width 60 height 24
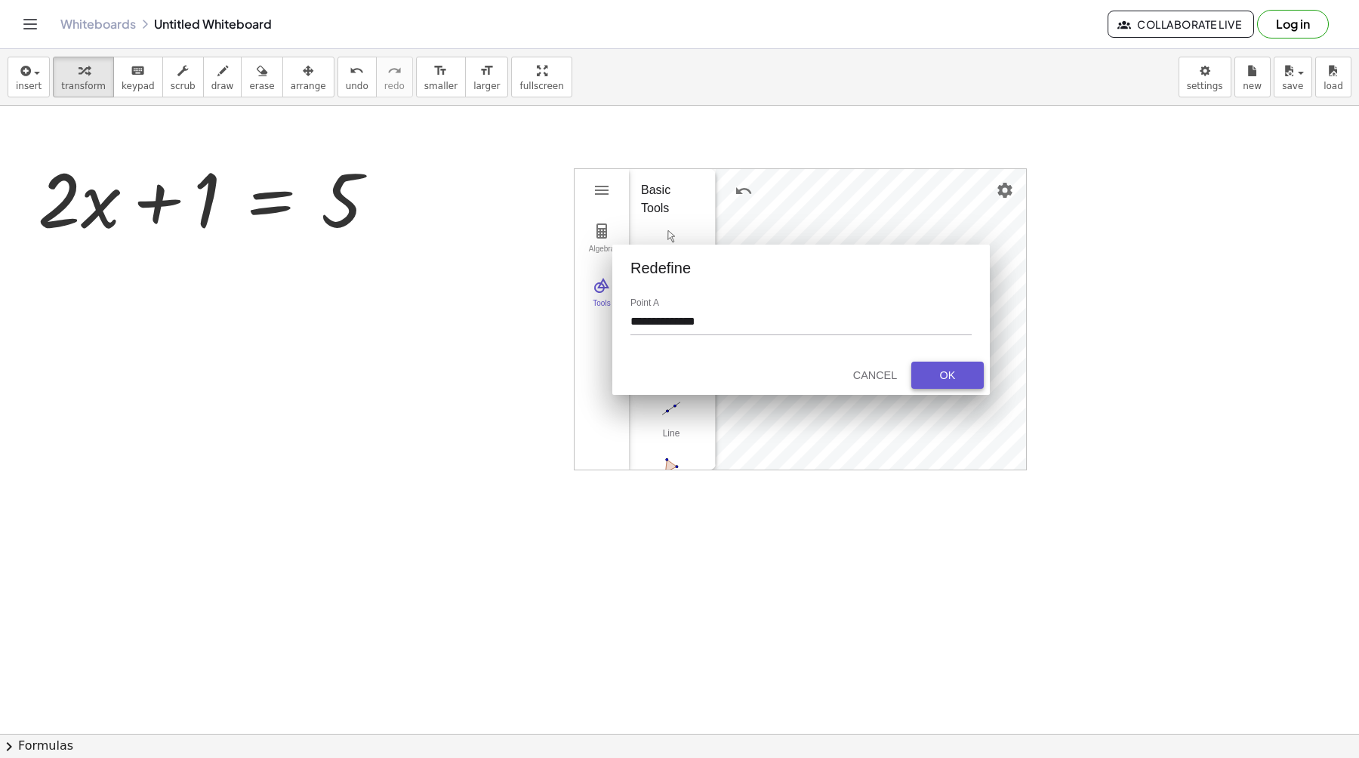
click at [935, 375] on div "OK" at bounding box center [948, 375] width 48 height 12
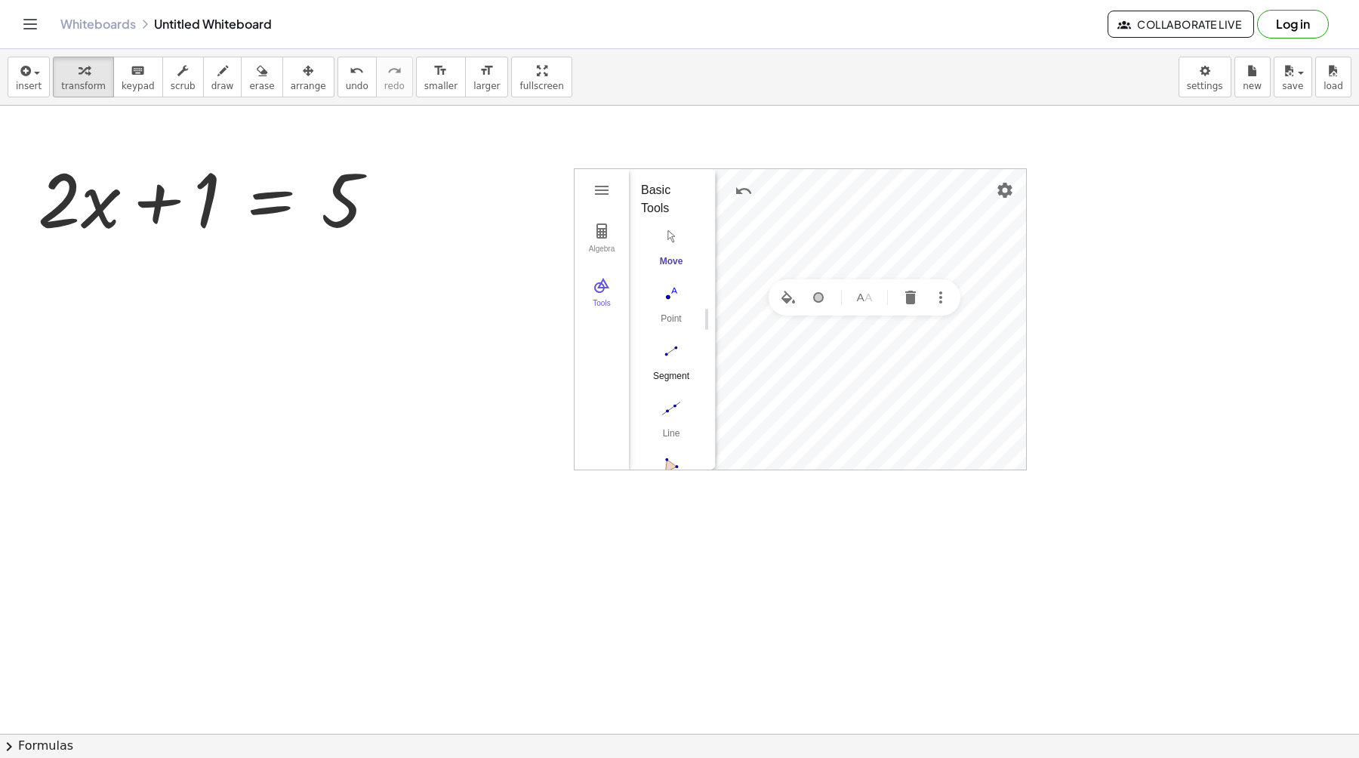
click at [677, 347] on img "Segment. Select two points or positions" at bounding box center [671, 351] width 60 height 24
click at [676, 437] on img "Move. Drag or select object" at bounding box center [677, 442] width 36 height 36
click at [665, 307] on img "Polygon. Select all vertices, then first vertex again" at bounding box center [671, 318] width 60 height 24
click at [668, 257] on img "Line. Select two points or positions" at bounding box center [671, 260] width 60 height 24
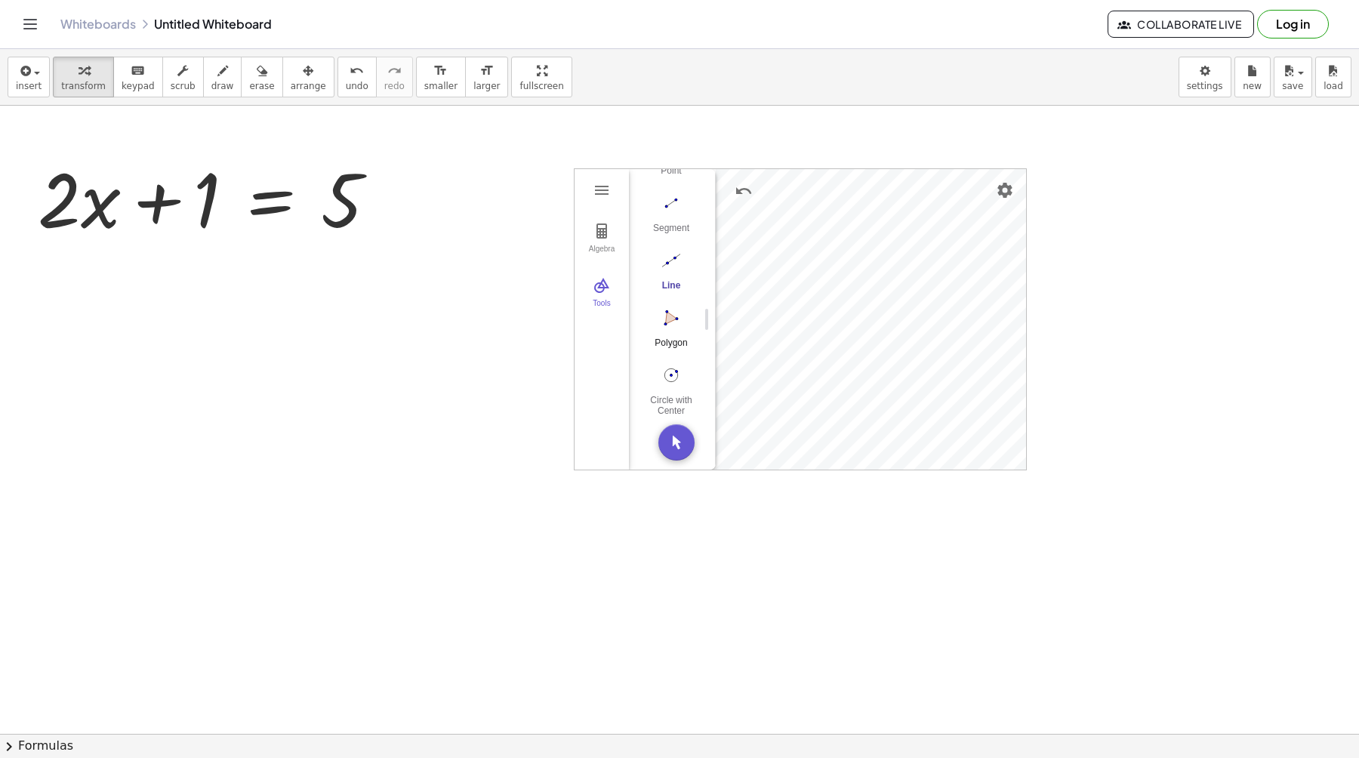
click at [669, 312] on img "Polygon. Select all vertices, then first vertex again" at bounding box center [671, 318] width 60 height 24
click at [671, 369] on img "Circle with Center through Point. Select center point, then point on circle" at bounding box center [671, 375] width 60 height 24
